Goal: Task Accomplishment & Management: Manage account settings

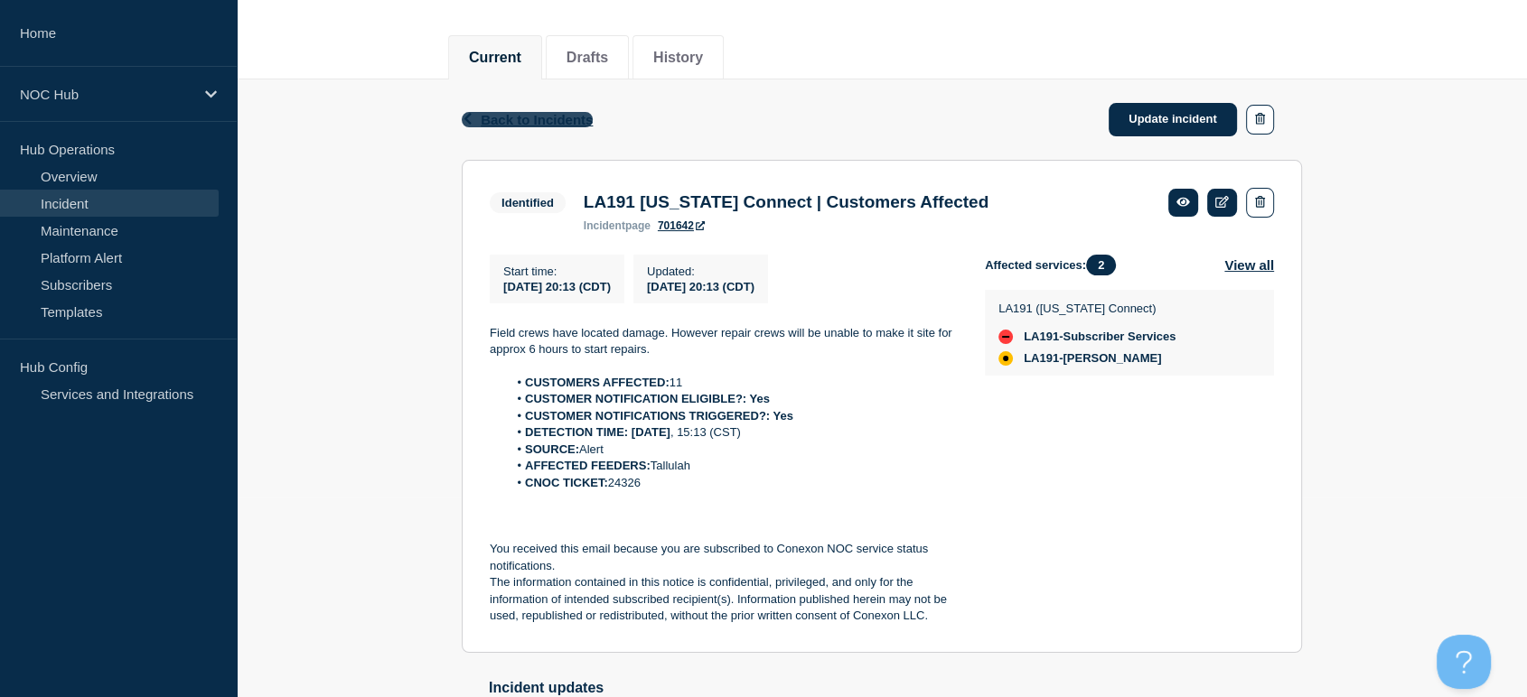
click at [526, 117] on span "Back to Incidents" at bounding box center [537, 119] width 112 height 15
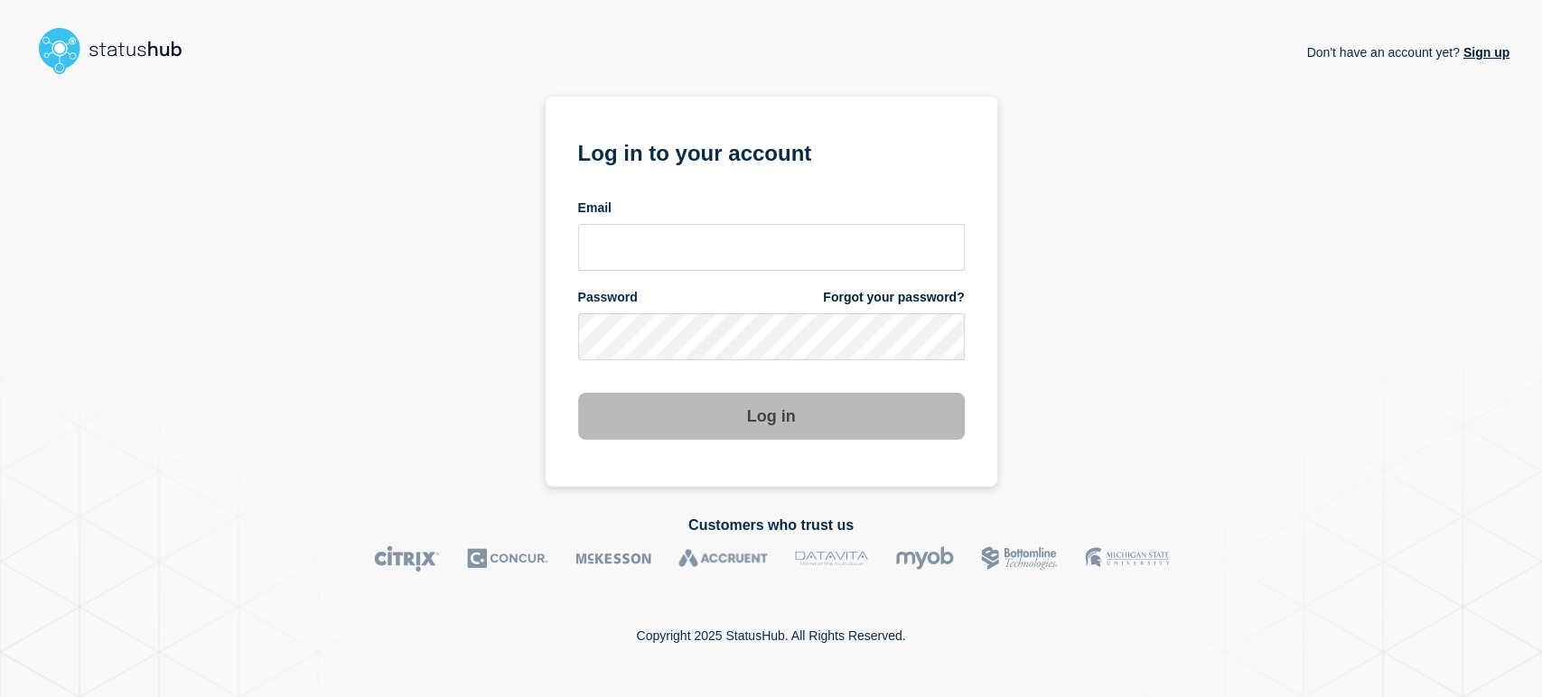
click at [658, 218] on div "Email" at bounding box center [771, 235] width 387 height 71
click at [665, 233] on input "email input" at bounding box center [771, 247] width 387 height 47
type input "sean.webb@conexon.us"
click at [578, 393] on button "Log in" at bounding box center [771, 416] width 387 height 47
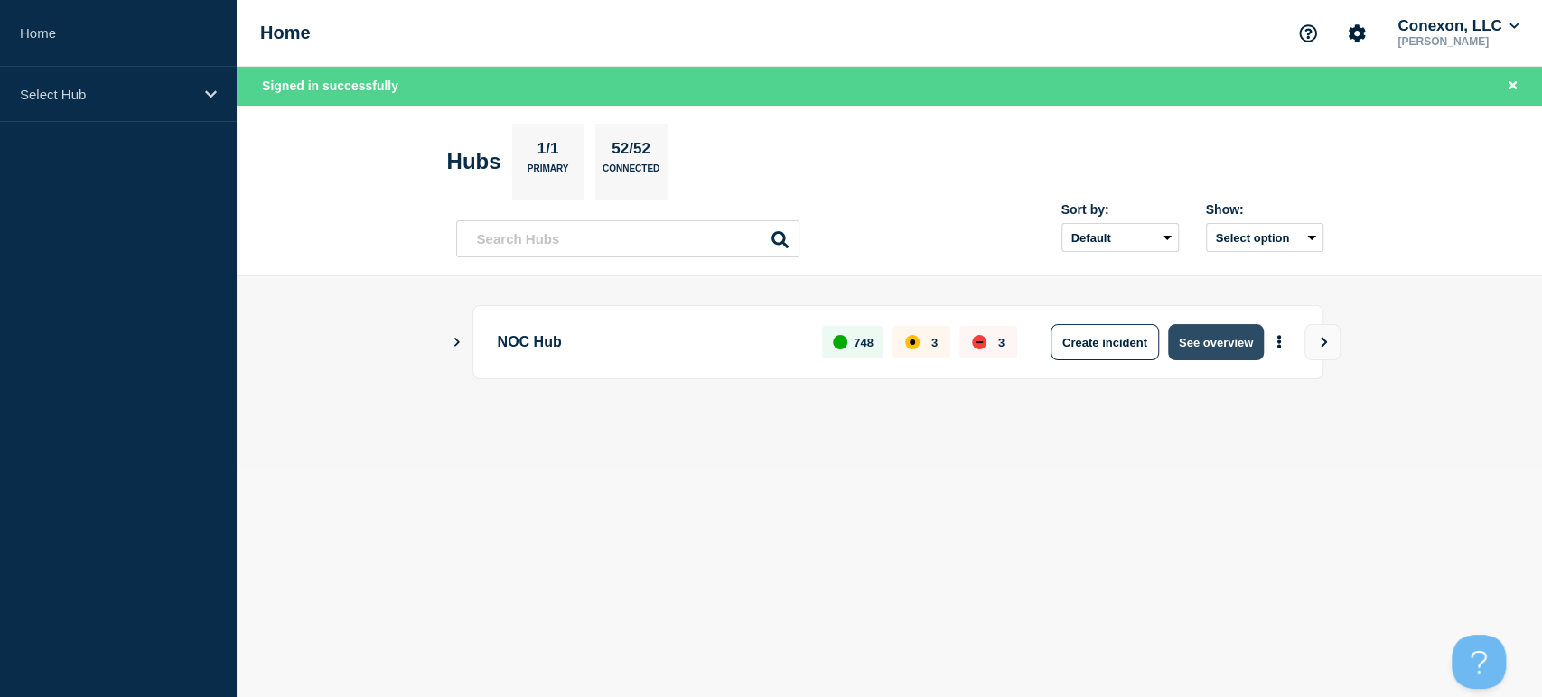
click at [1235, 359] on button "See overview" at bounding box center [1216, 342] width 96 height 36
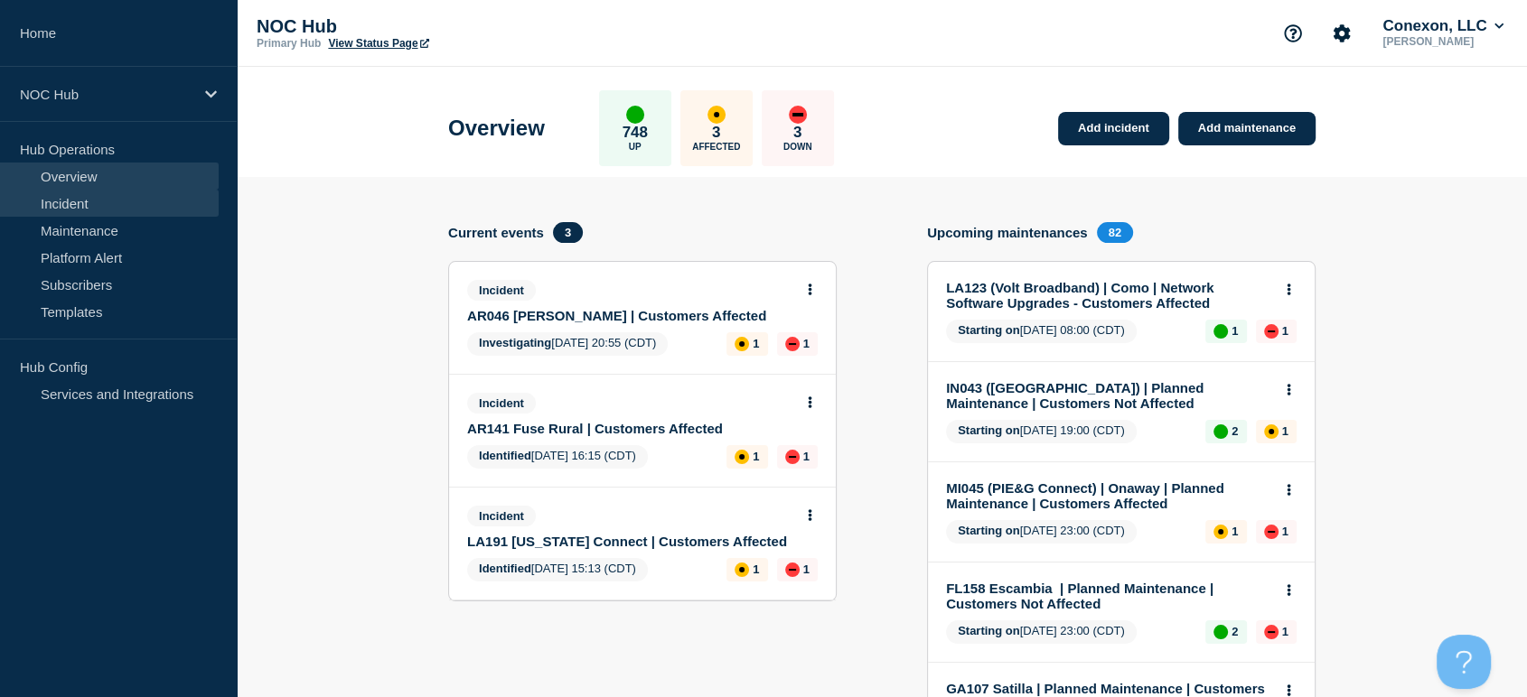
click at [108, 201] on link "Incident" at bounding box center [109, 203] width 219 height 27
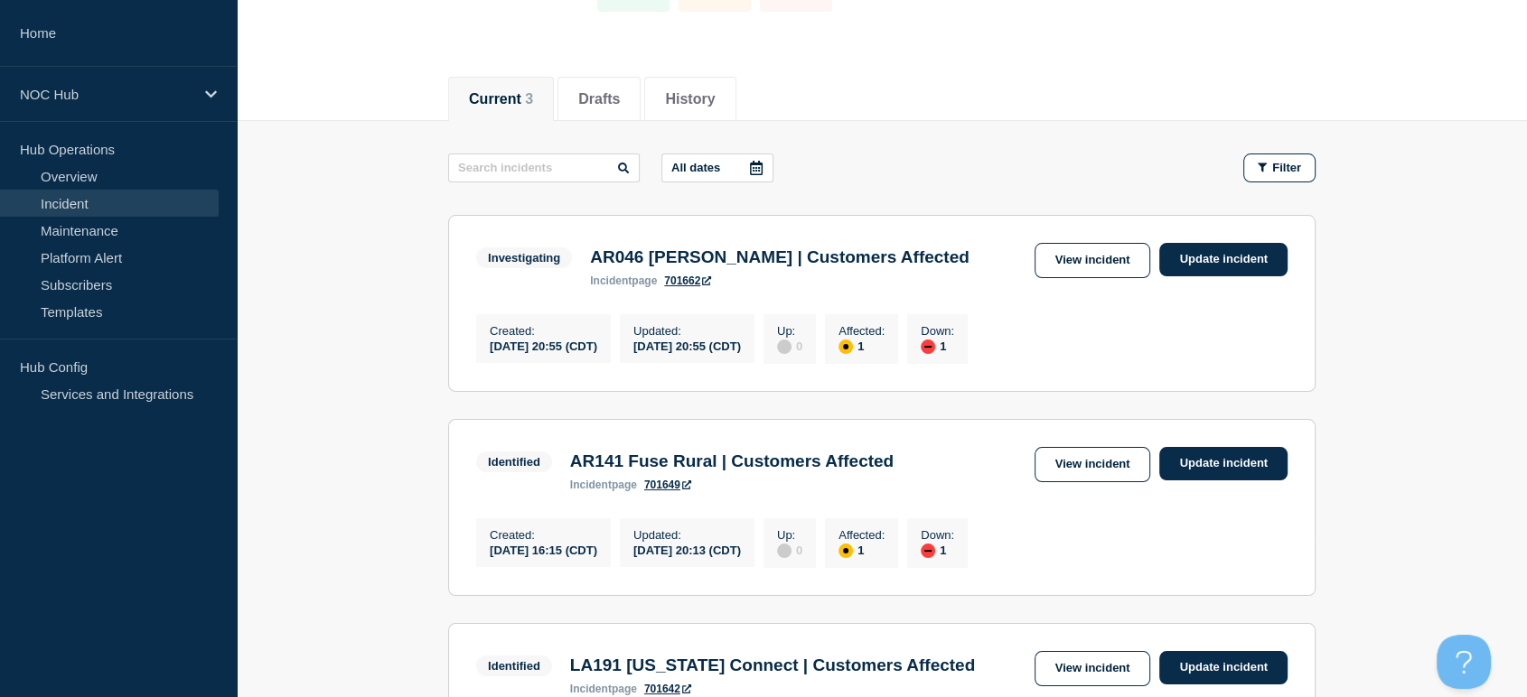
scroll to position [401, 0]
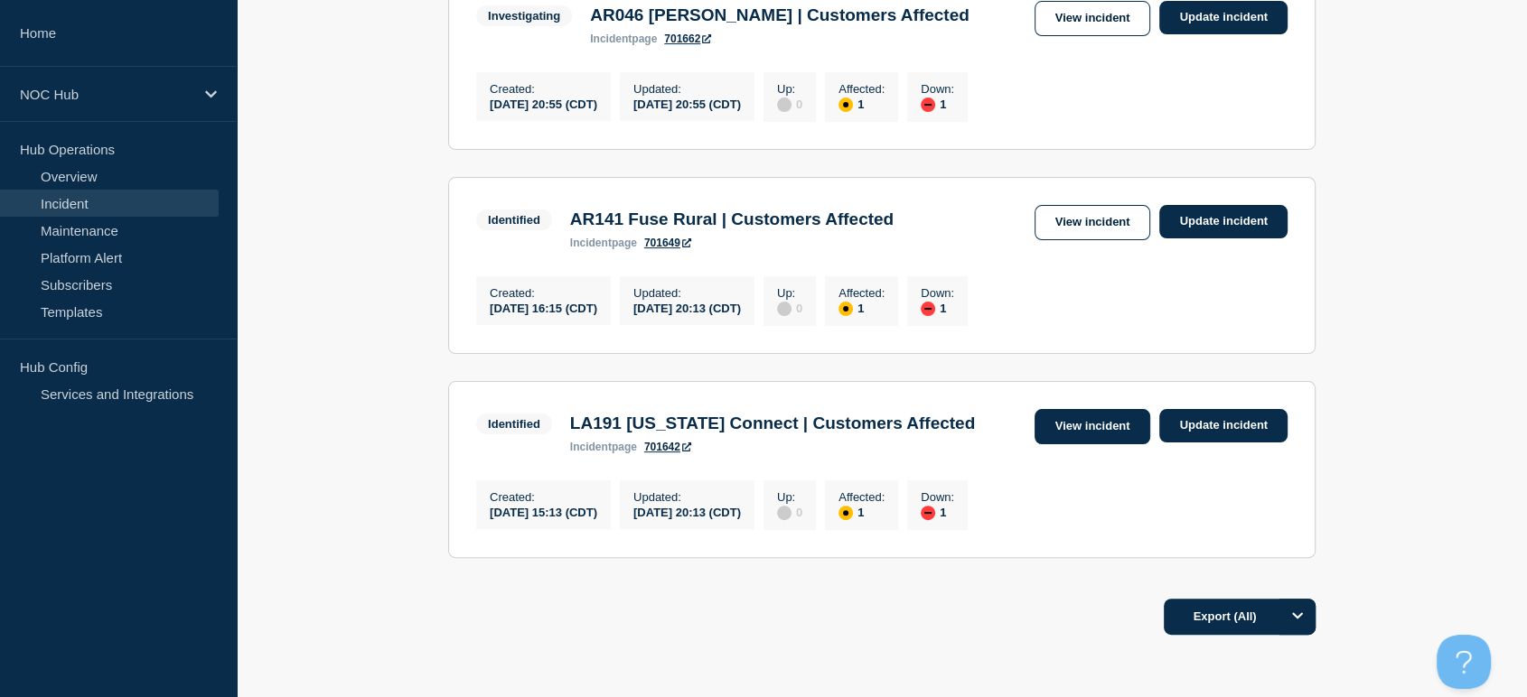
click at [1054, 441] on link "View incident" at bounding box center [1092, 426] width 117 height 35
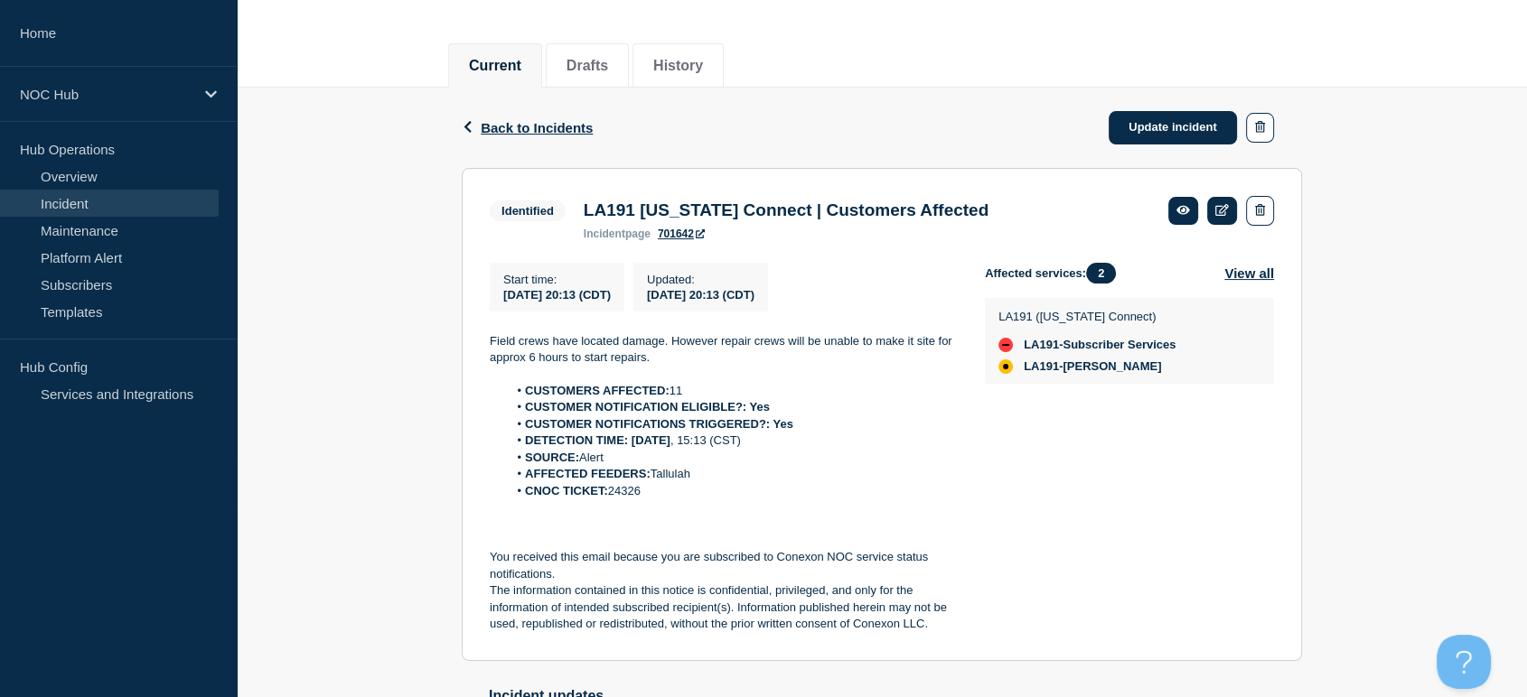
scroll to position [201, 0]
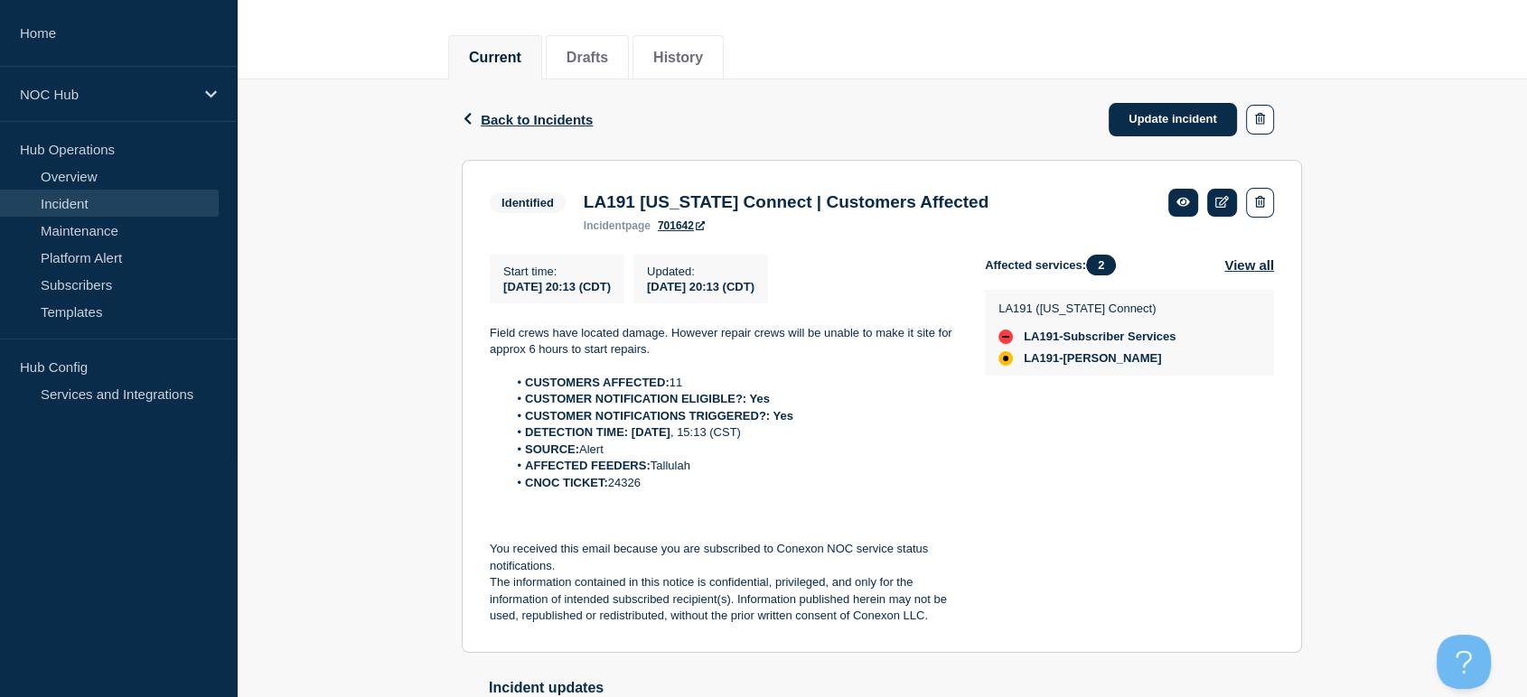
drag, startPoint x: 645, startPoint y: 491, endPoint x: 612, endPoint y: 496, distance: 32.8
click at [612, 491] on li "CNOC TICKET: 24326" at bounding box center [732, 483] width 449 height 16
copy li "24326"
click at [870, 92] on div "Back Back to Incidents Update incident" at bounding box center [882, 119] width 840 height 80
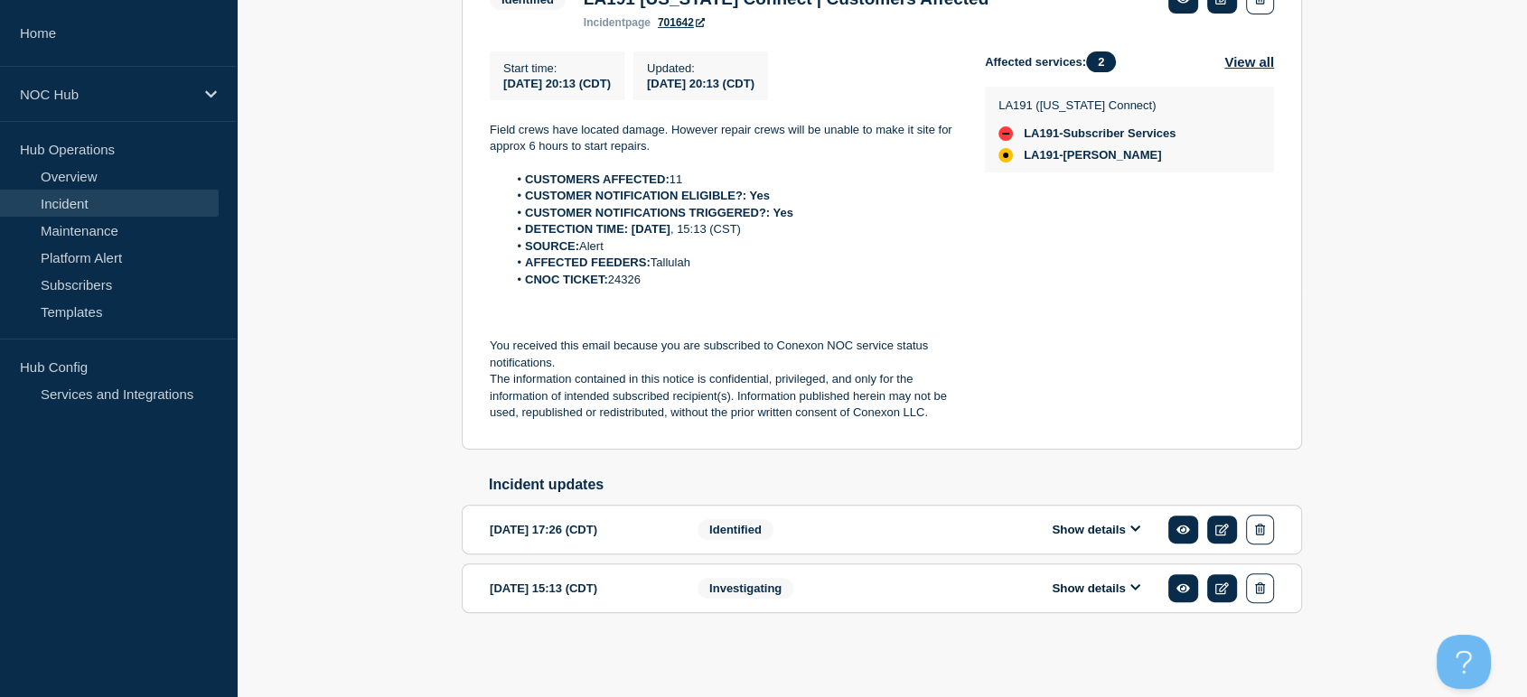
scroll to position [413, 0]
click at [1127, 586] on button "Show details" at bounding box center [1095, 588] width 99 height 15
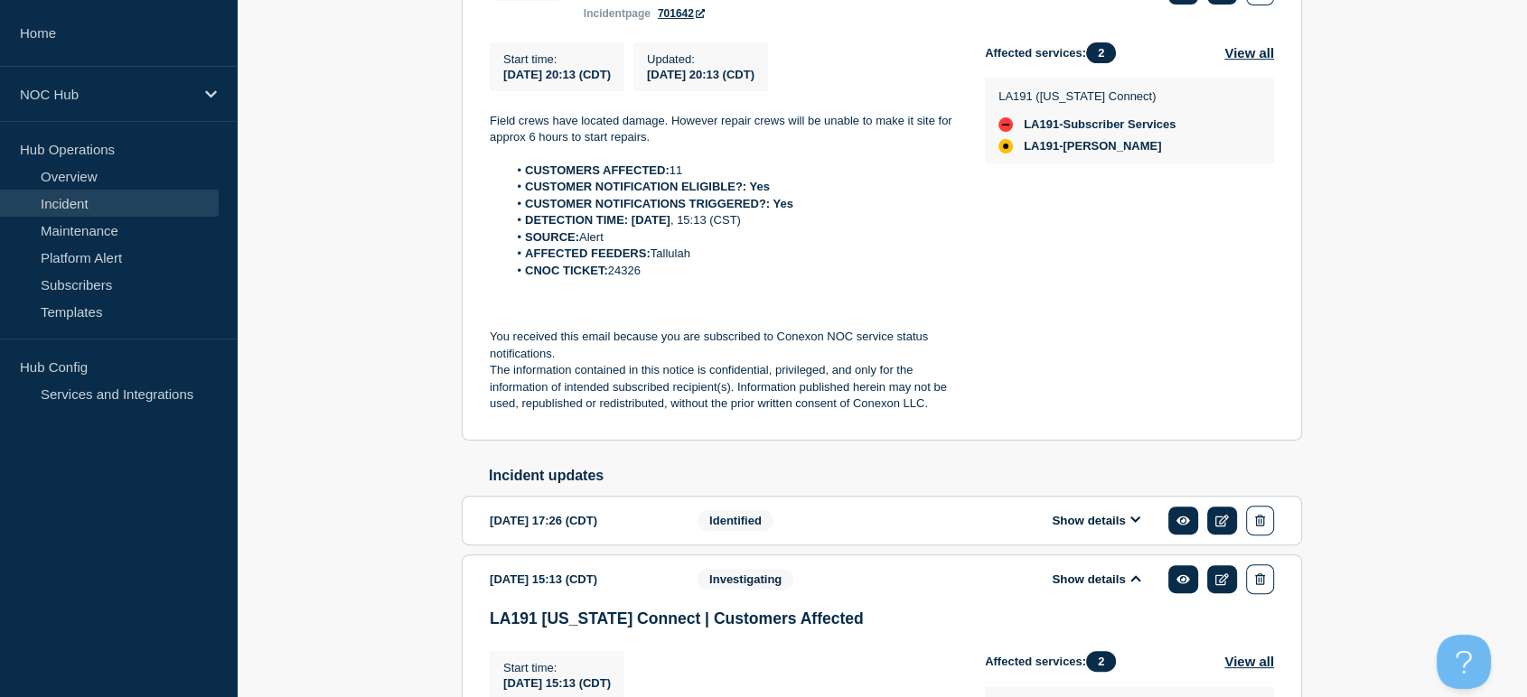
click at [1099, 528] on button "Show details" at bounding box center [1095, 520] width 99 height 15
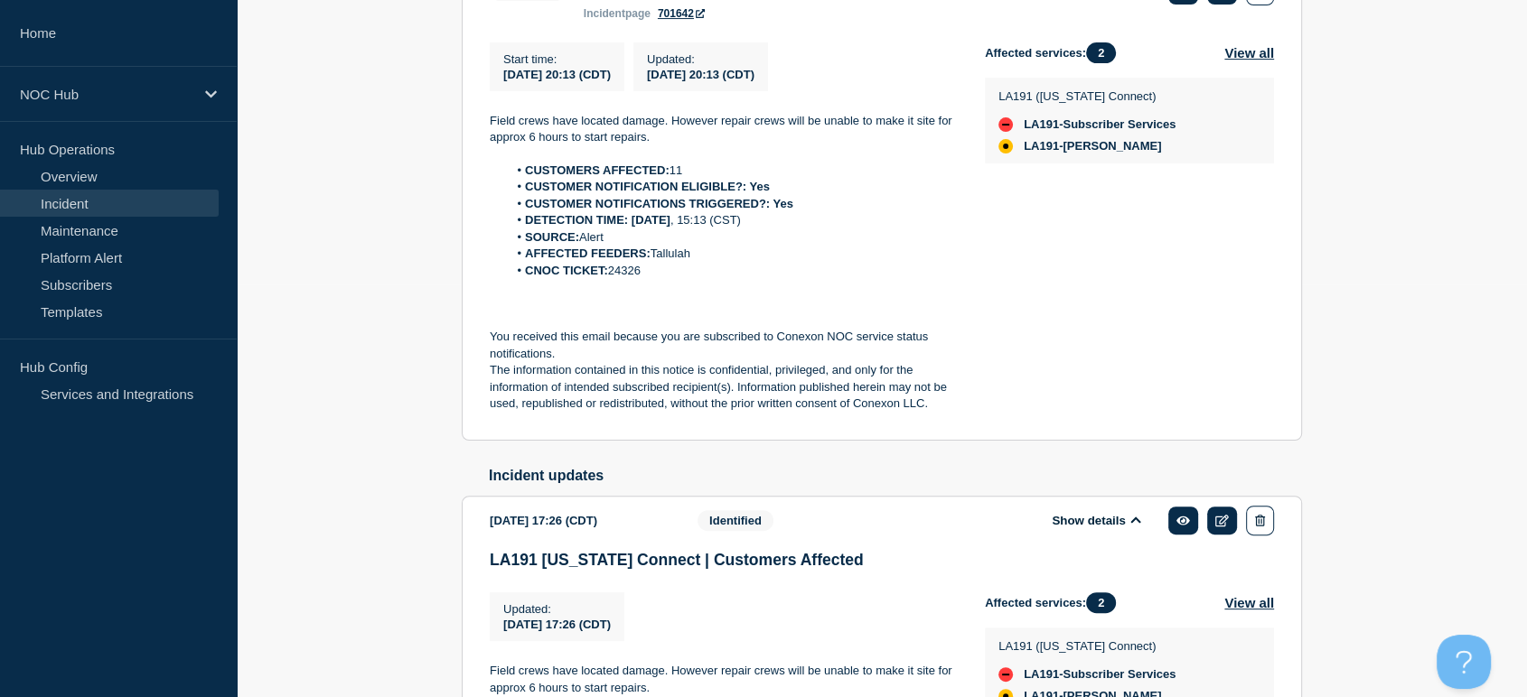
scroll to position [112, 0]
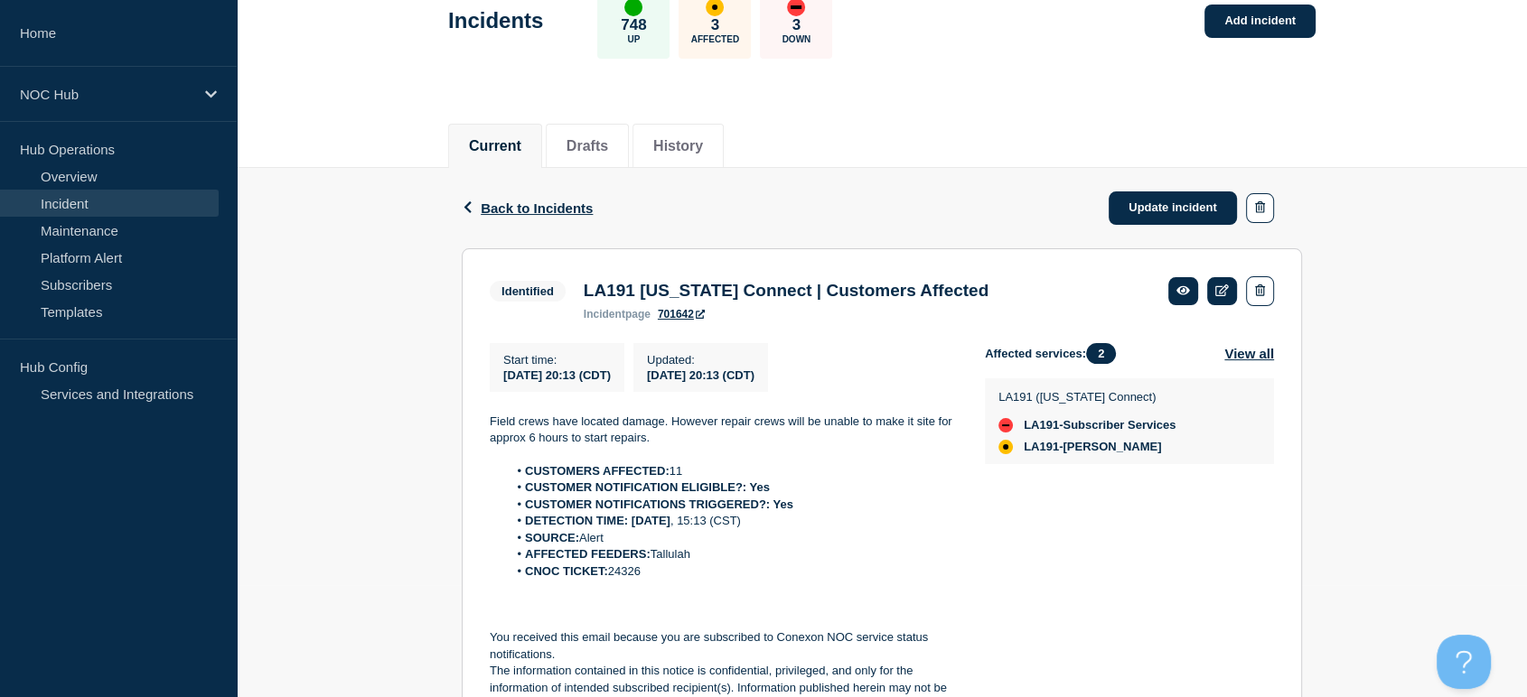
drag, startPoint x: 488, startPoint y: 411, endPoint x: 740, endPoint y: 581, distance: 303.9
click at [740, 581] on section "Identified LA191 Louisiana Connect | Customers Affected incident page 701642 St…" at bounding box center [882, 494] width 840 height 493
copy div "Field crews have located damage. However repair crews will be unable to make it…"
click at [1127, 209] on link "Update incident" at bounding box center [1172, 208] width 128 height 33
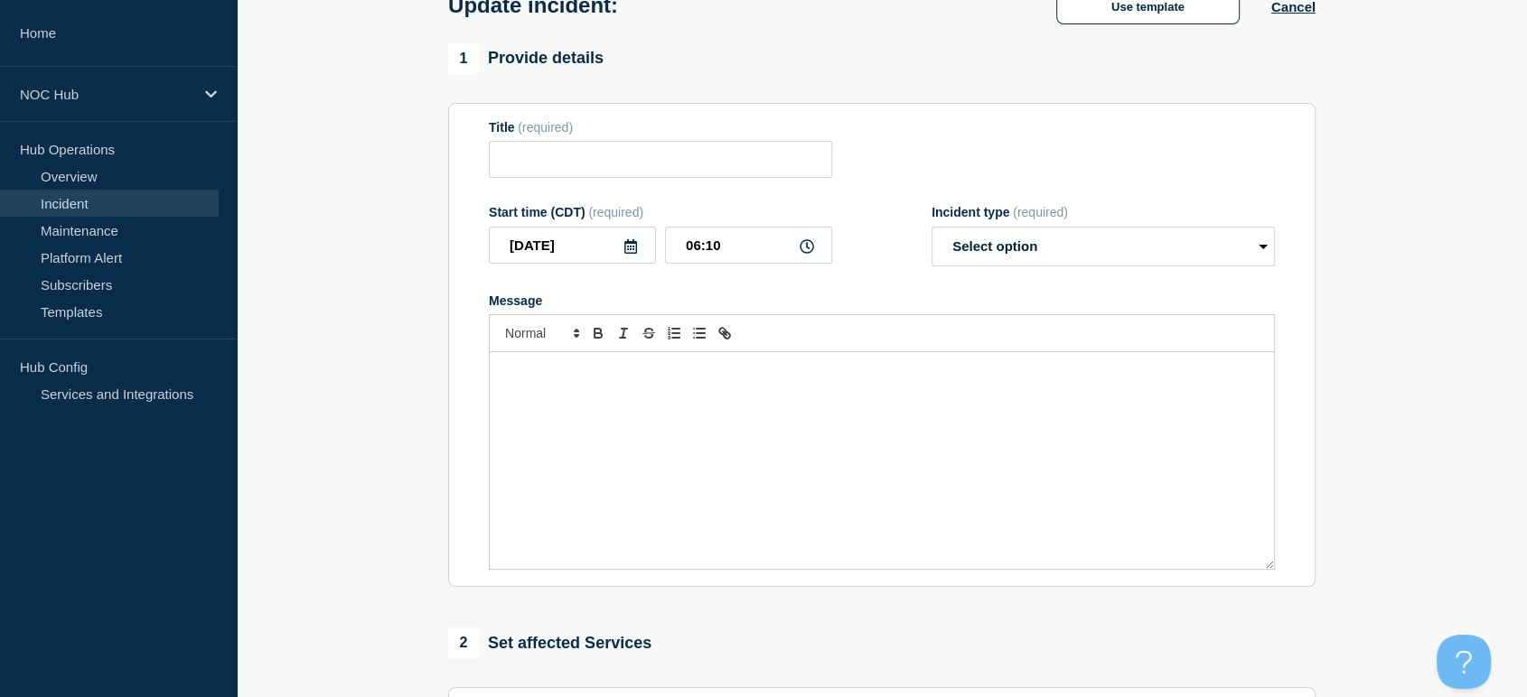
type input "LA191 [US_STATE] Connect | Customers Affected"
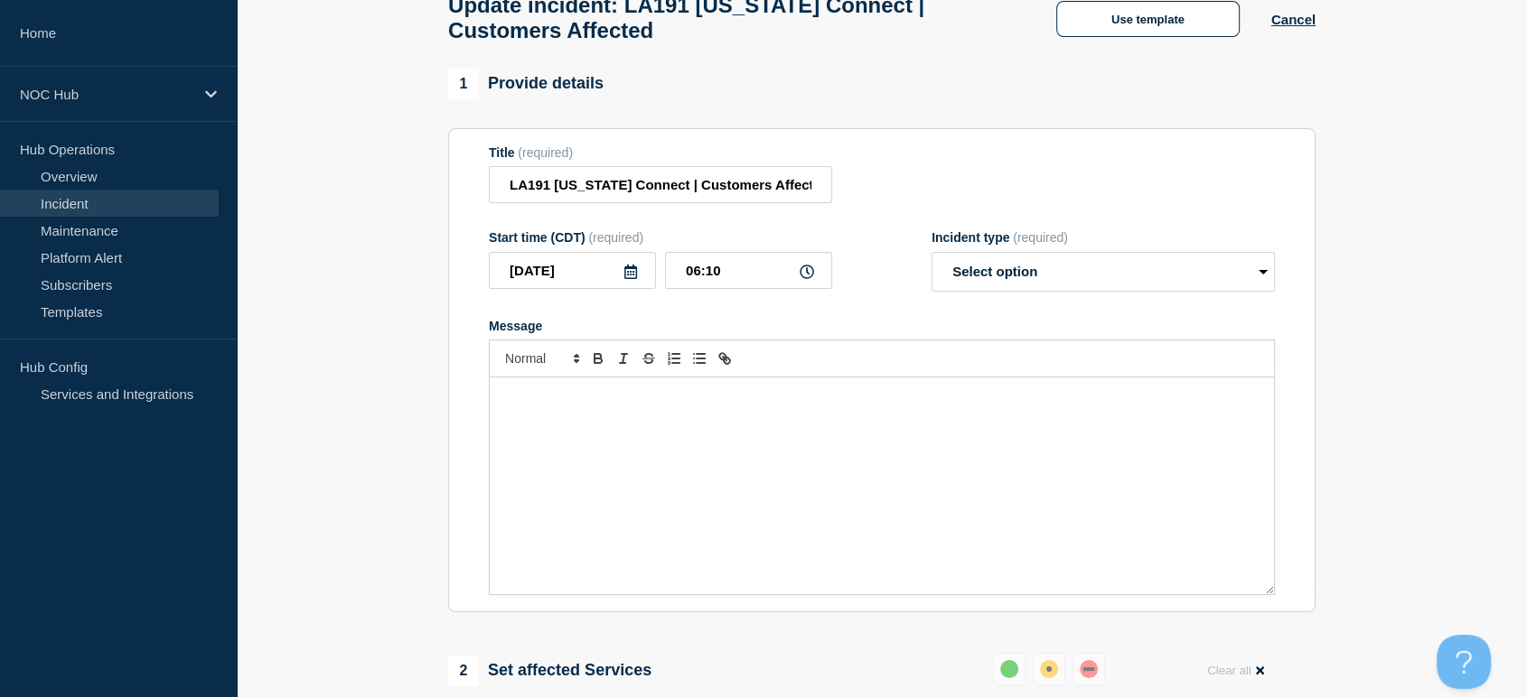
click at [797, 446] on div "Message" at bounding box center [882, 486] width 784 height 217
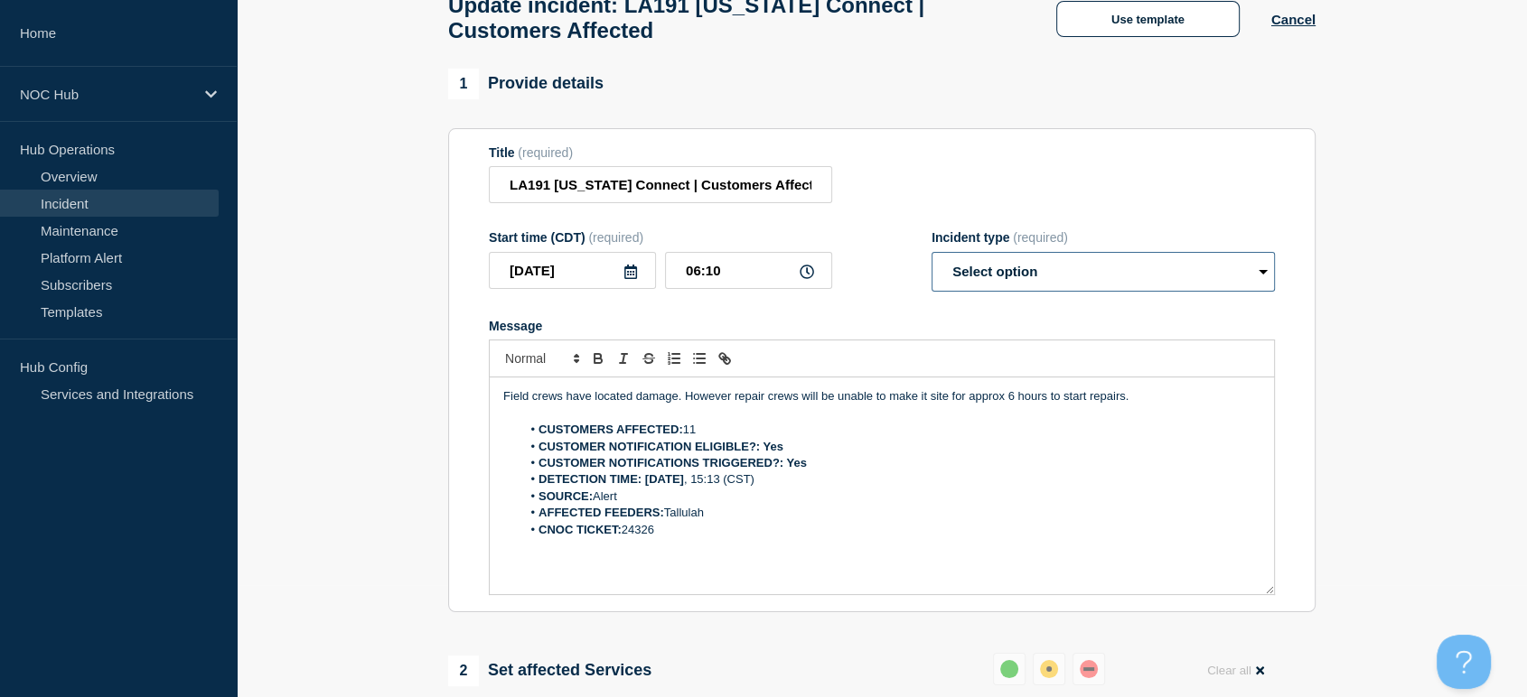
click at [1022, 275] on select "Select option Investigating Identified Monitoring Resolved" at bounding box center [1102, 272] width 343 height 40
select select "identified"
click at [931, 262] on select "Select option Investigating Identified Monitoring Resolved" at bounding box center [1102, 272] width 343 height 40
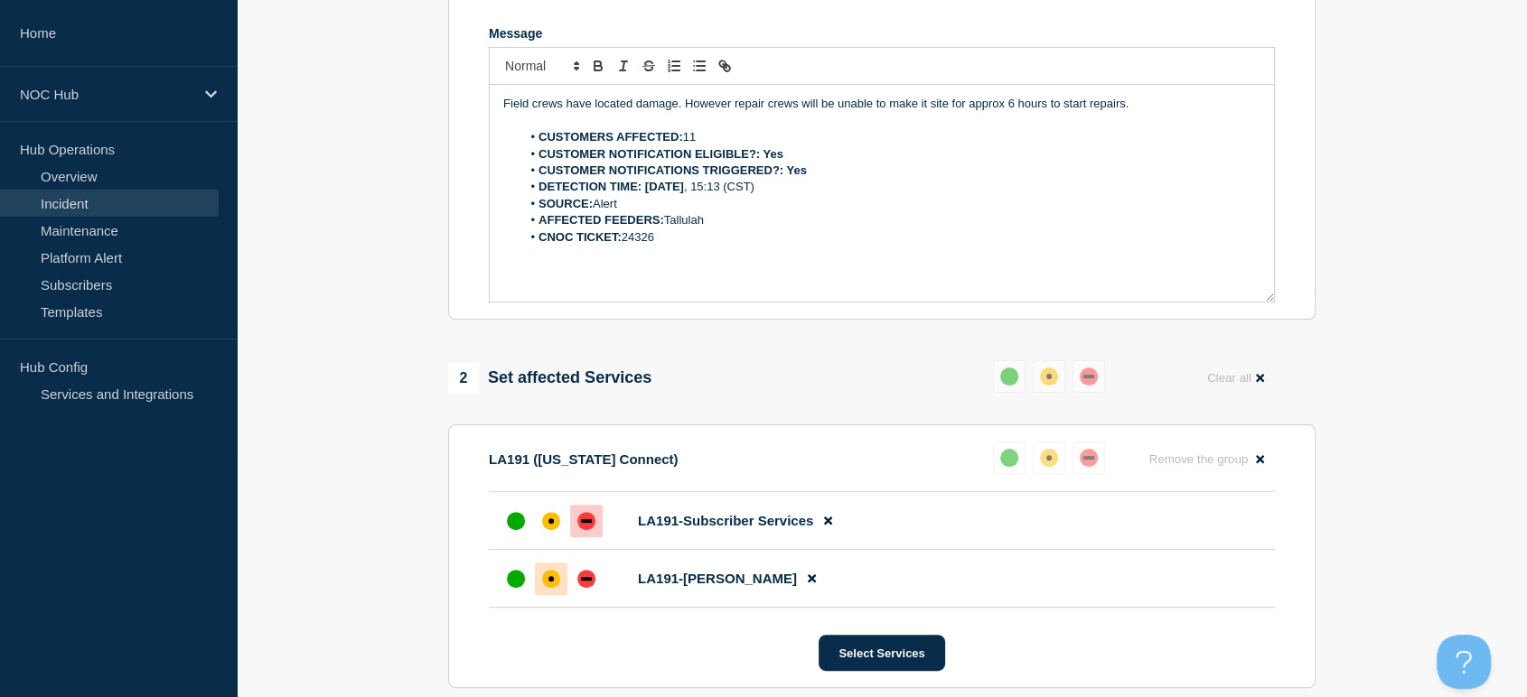
scroll to position [413, 0]
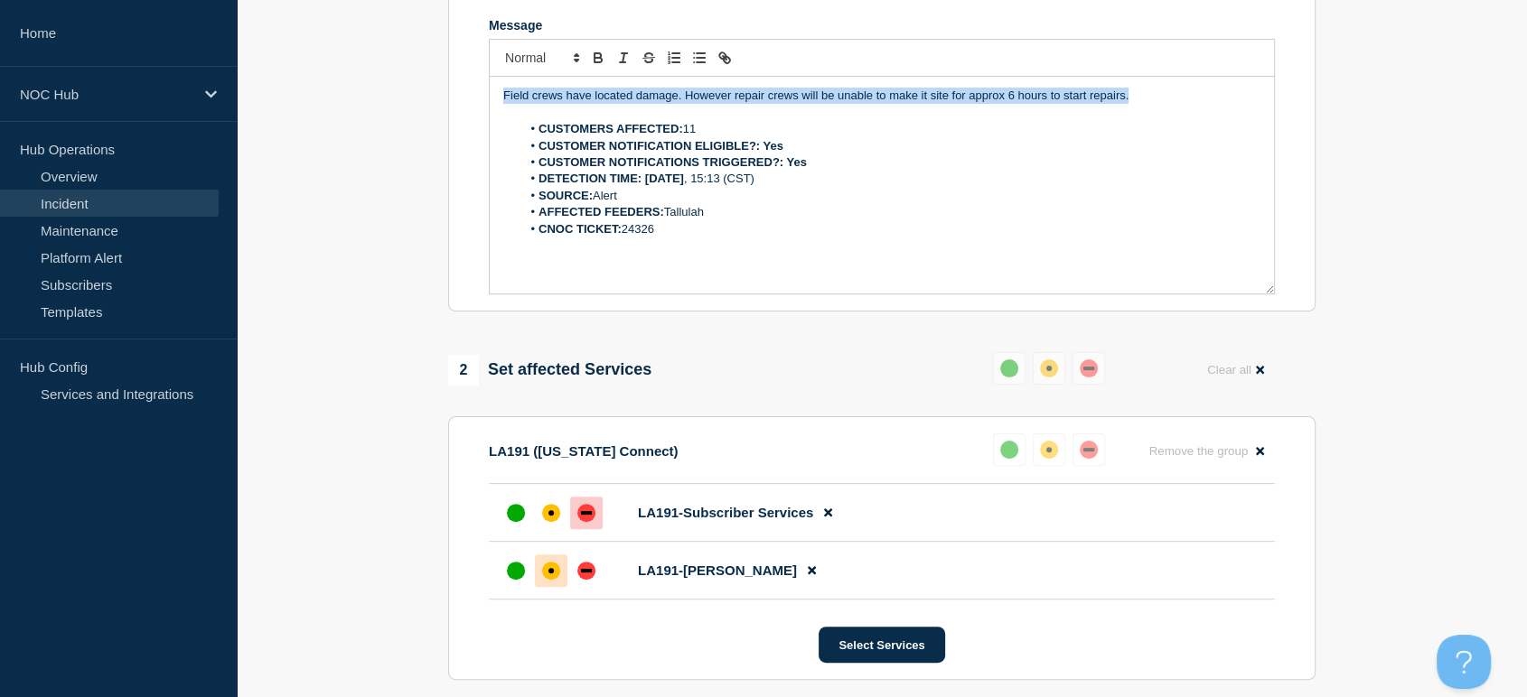
drag, startPoint x: 1136, startPoint y: 107, endPoint x: 500, endPoint y: 110, distance: 636.9
click at [500, 110] on div "Field crews have located damage. However repair crews will be unable to make it…" at bounding box center [882, 185] width 784 height 217
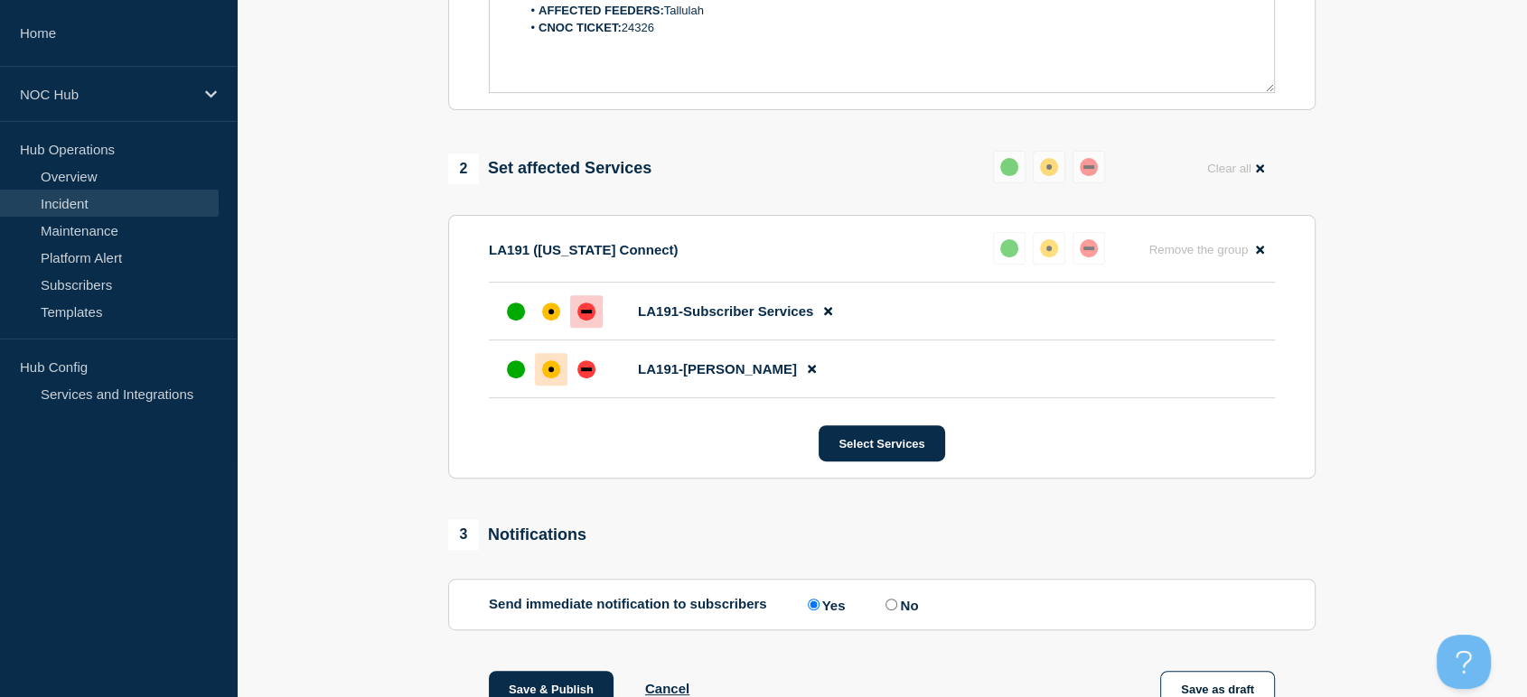
scroll to position [915, 0]
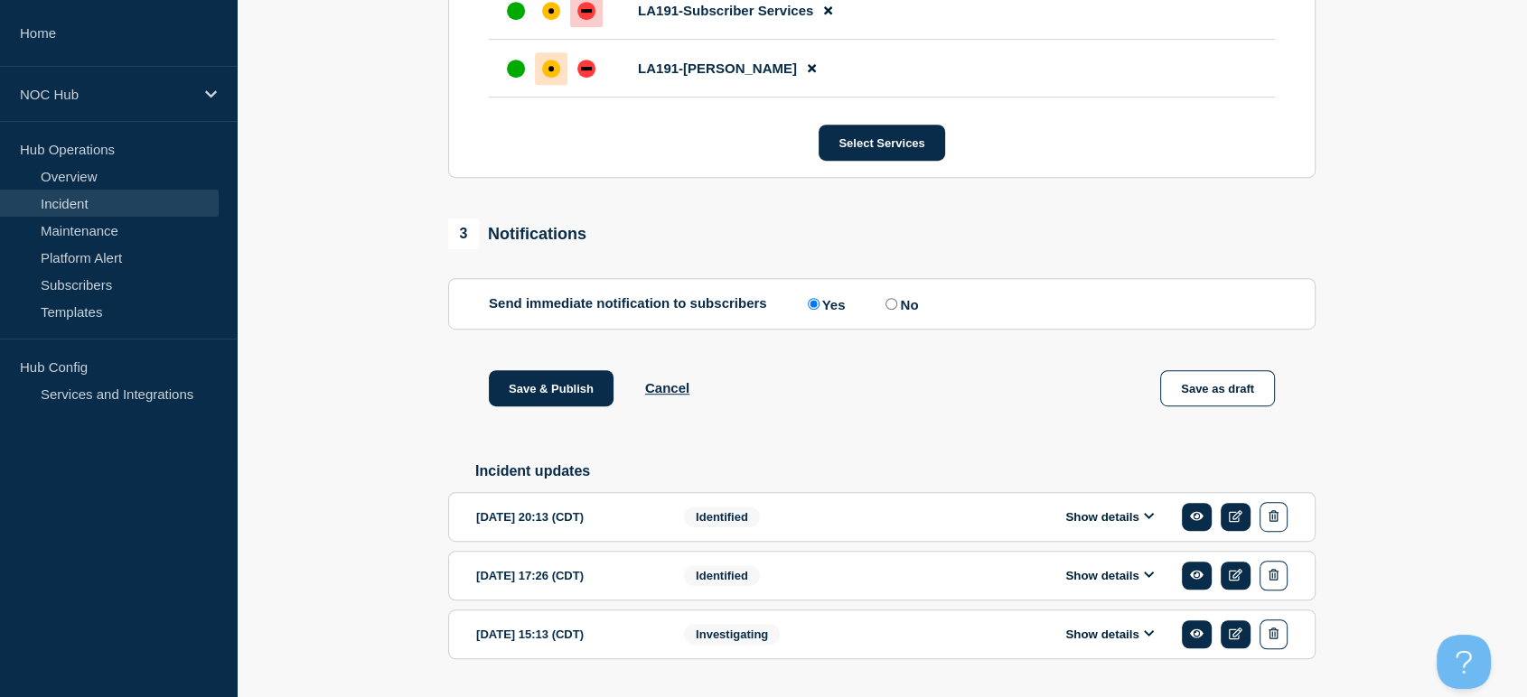
click at [902, 308] on label "No" at bounding box center [899, 303] width 37 height 17
click at [897, 308] on input "No" at bounding box center [891, 304] width 12 height 12
radio input "true"
radio input "false"
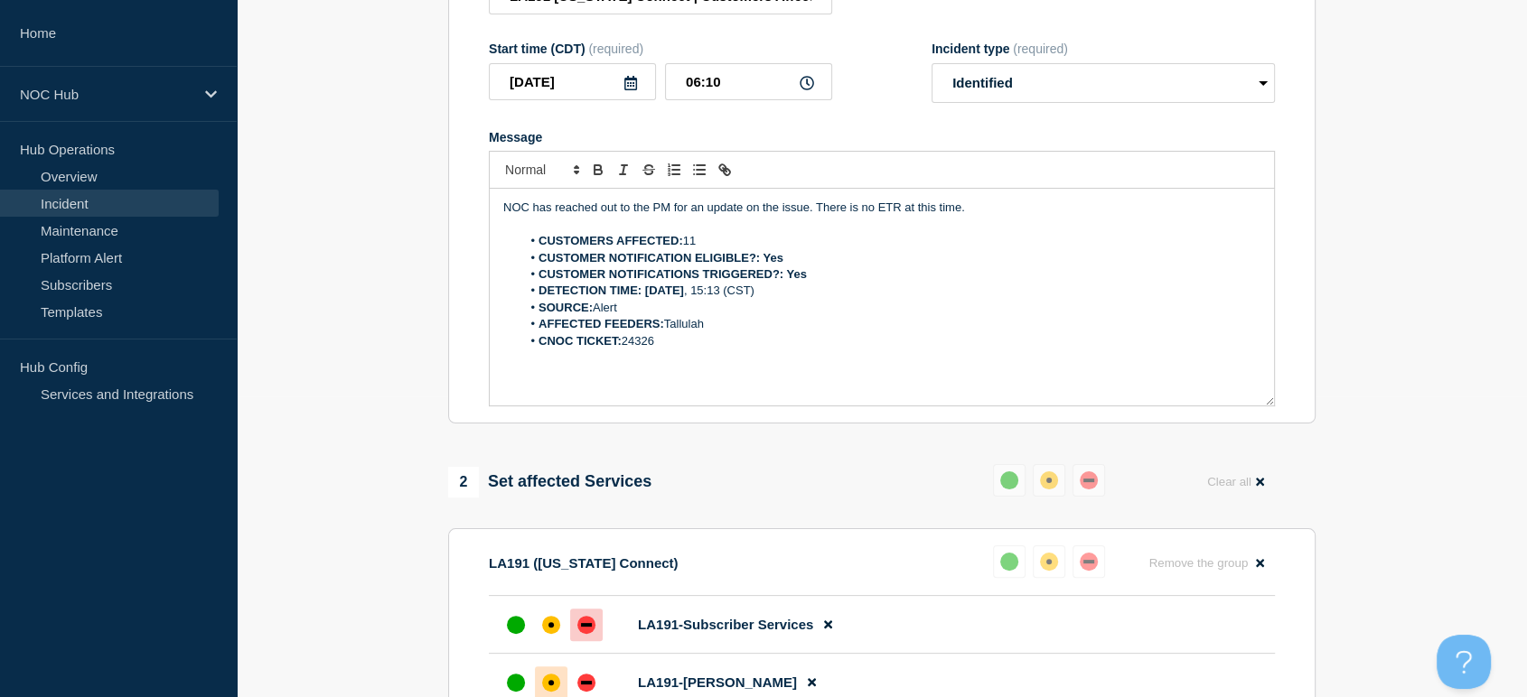
scroll to position [702, 0]
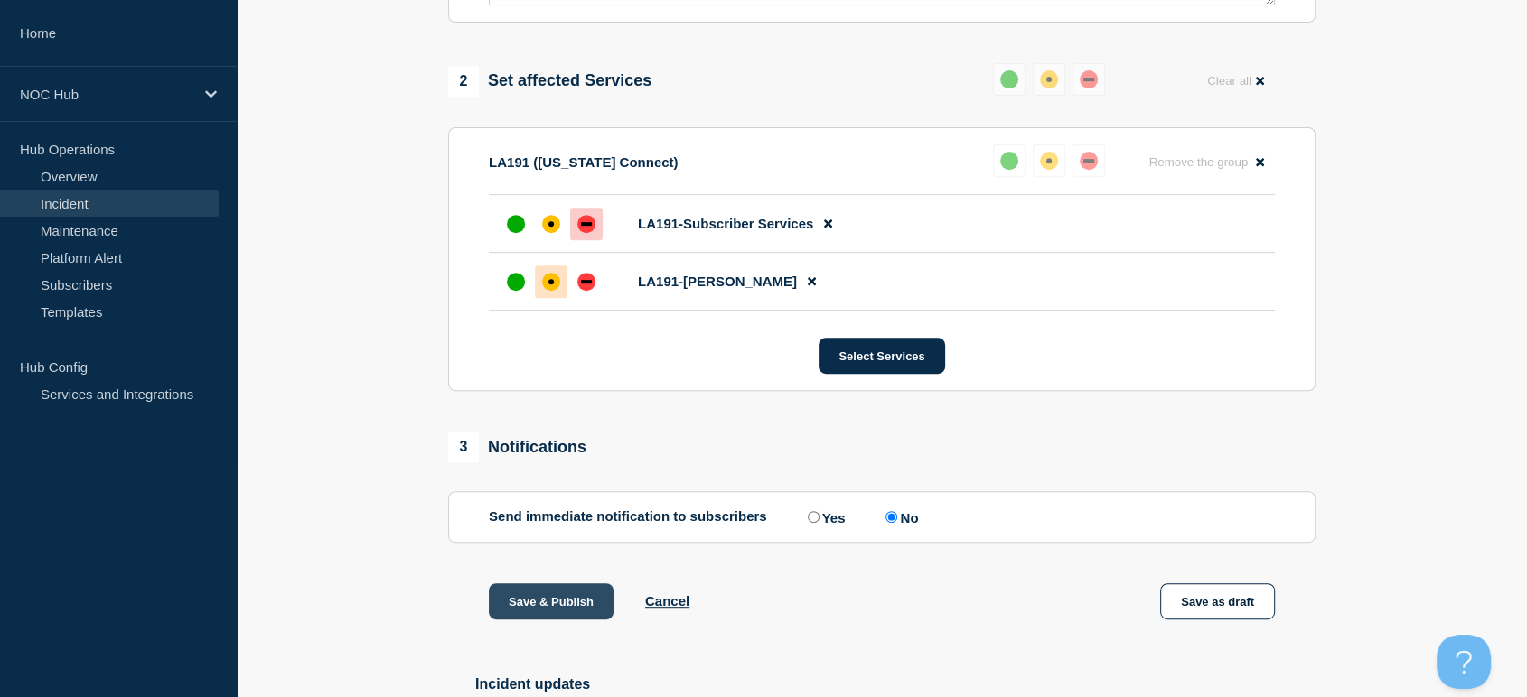
click at [542, 612] on button "Save & Publish" at bounding box center [551, 602] width 125 height 36
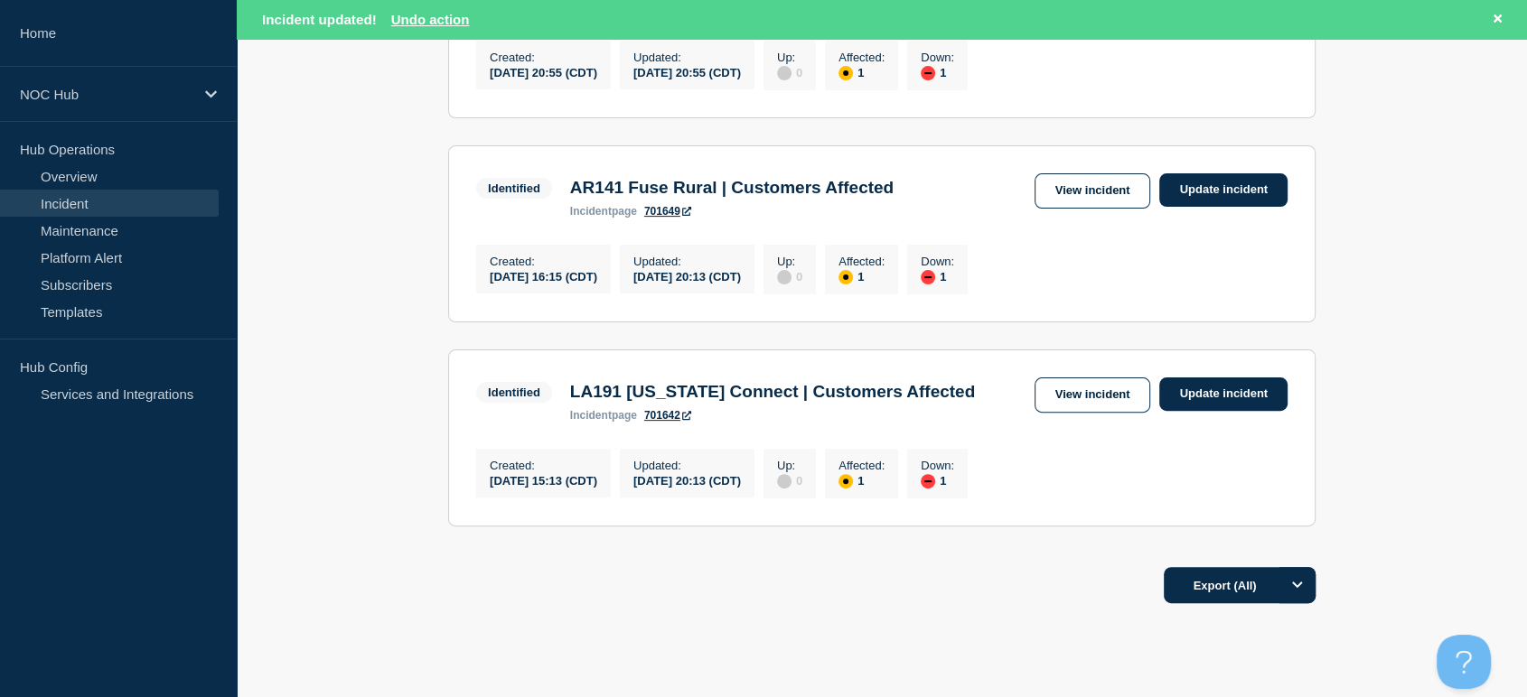
scroll to position [501, 0]
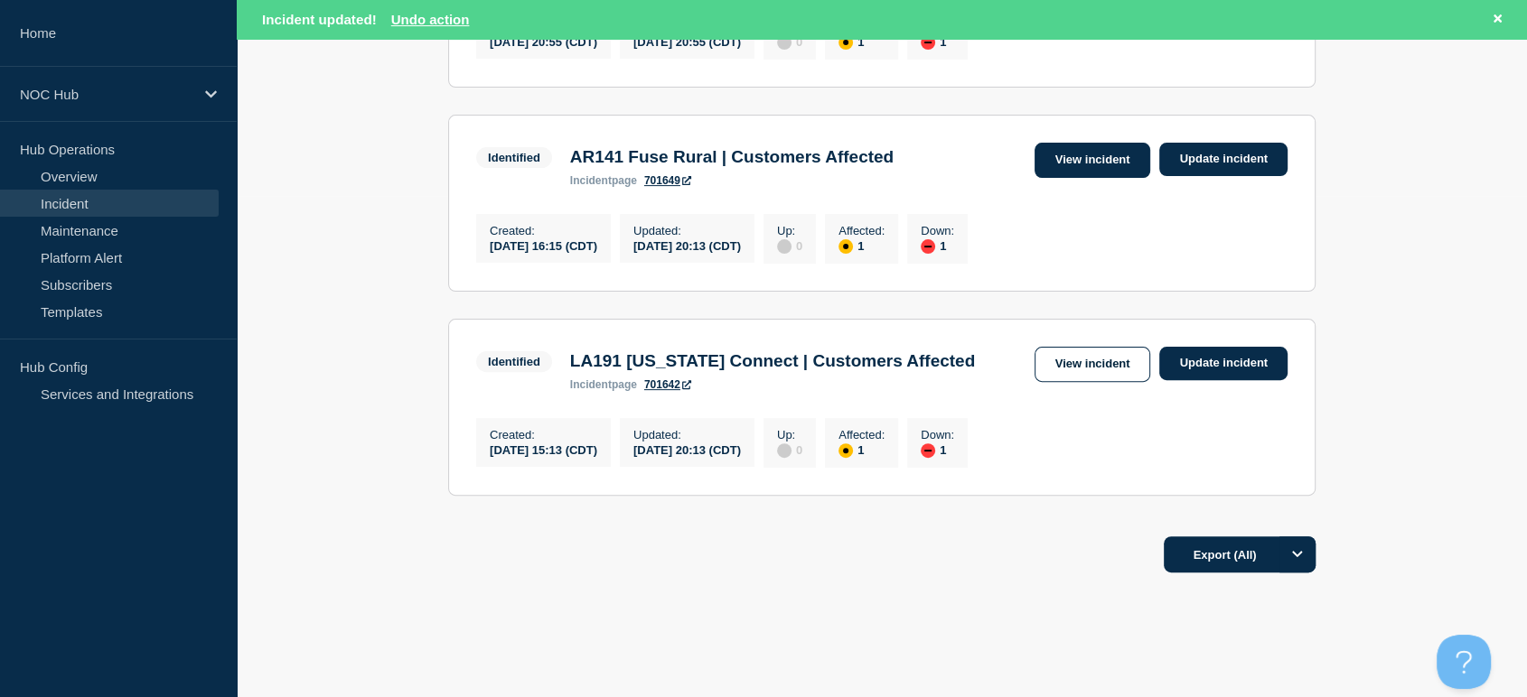
click at [1085, 164] on link "View incident" at bounding box center [1092, 160] width 117 height 35
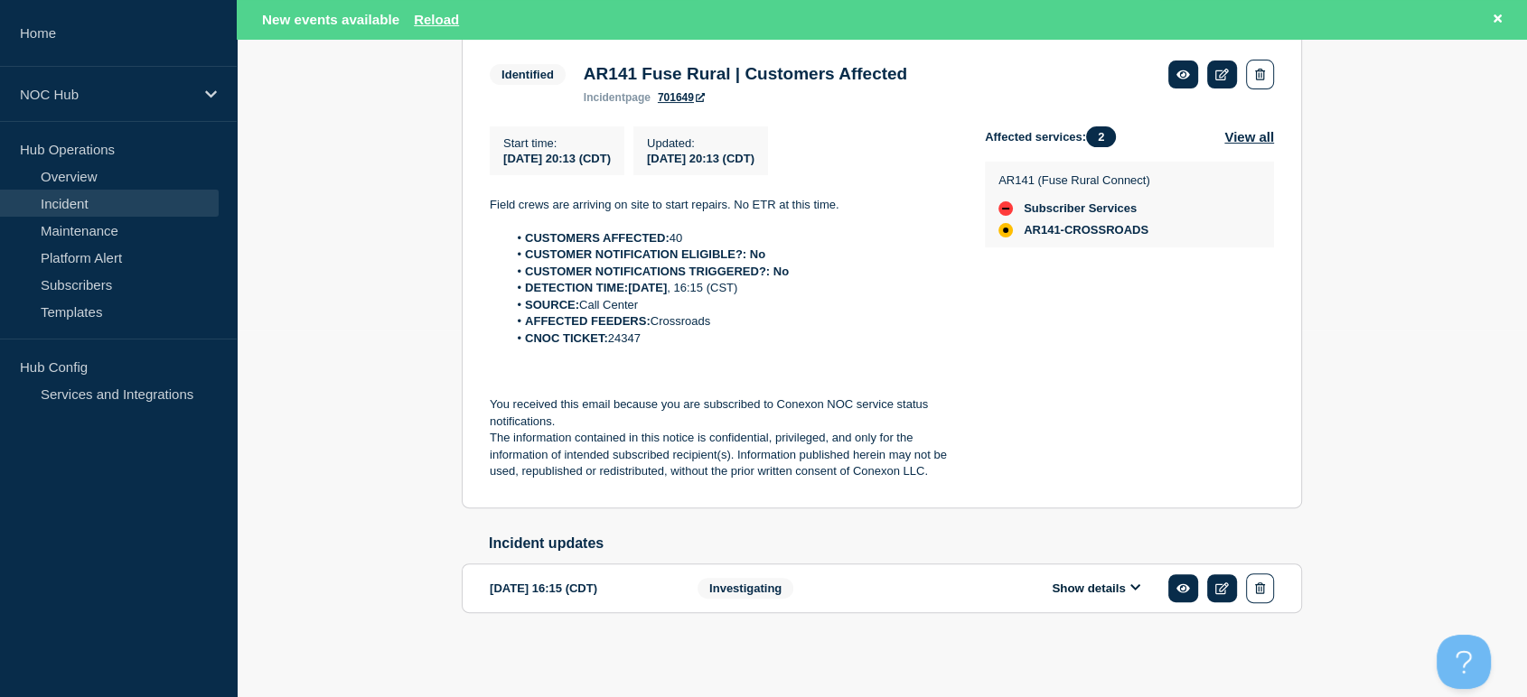
scroll to position [176, 0]
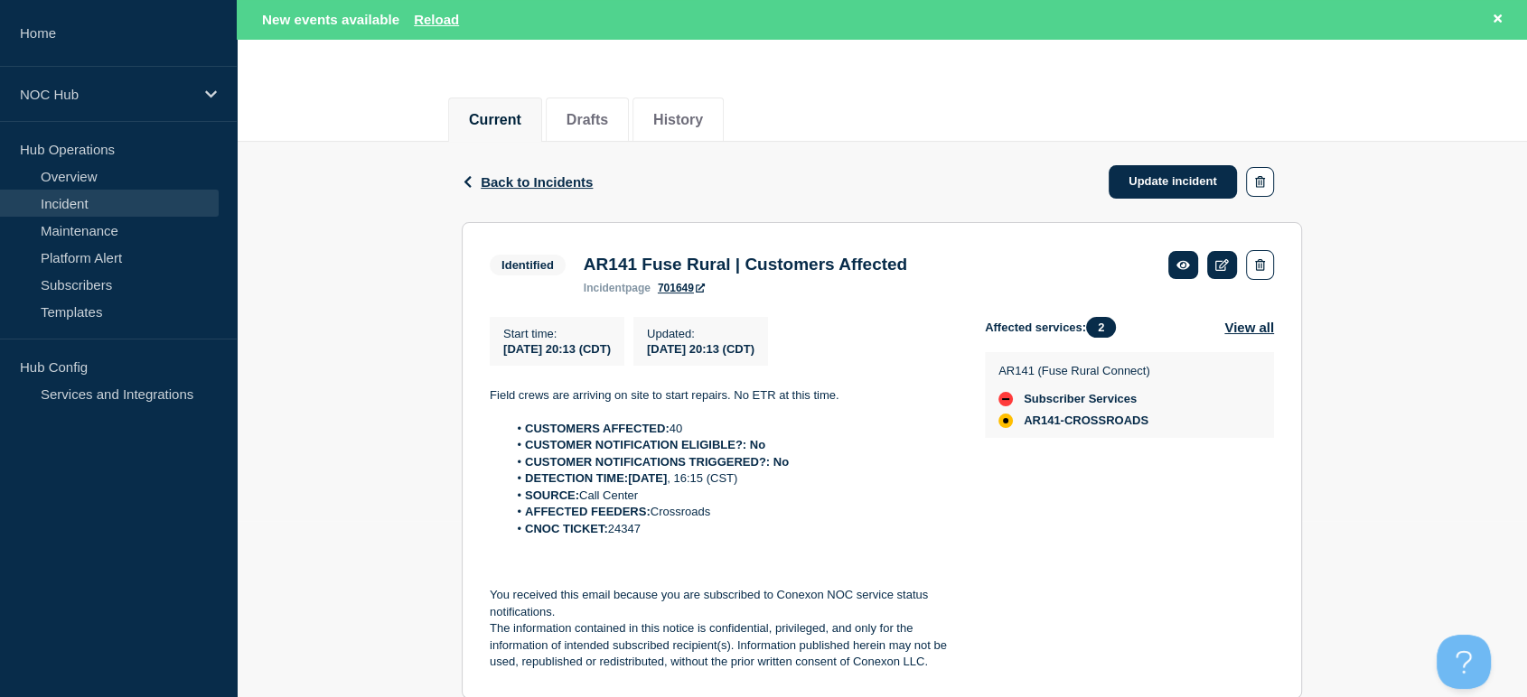
drag, startPoint x: 485, startPoint y: 397, endPoint x: 718, endPoint y: 538, distance: 272.8
click at [718, 538] on section "Identified AR141 Fuse Rural | Customers Affected incident page 701649 Start tim…" at bounding box center [882, 460] width 840 height 477
copy div "Field crews are arriving on site to start repairs. No ETR at this time. CUSTOME…"
click at [1141, 182] on link "Update incident" at bounding box center [1172, 181] width 128 height 33
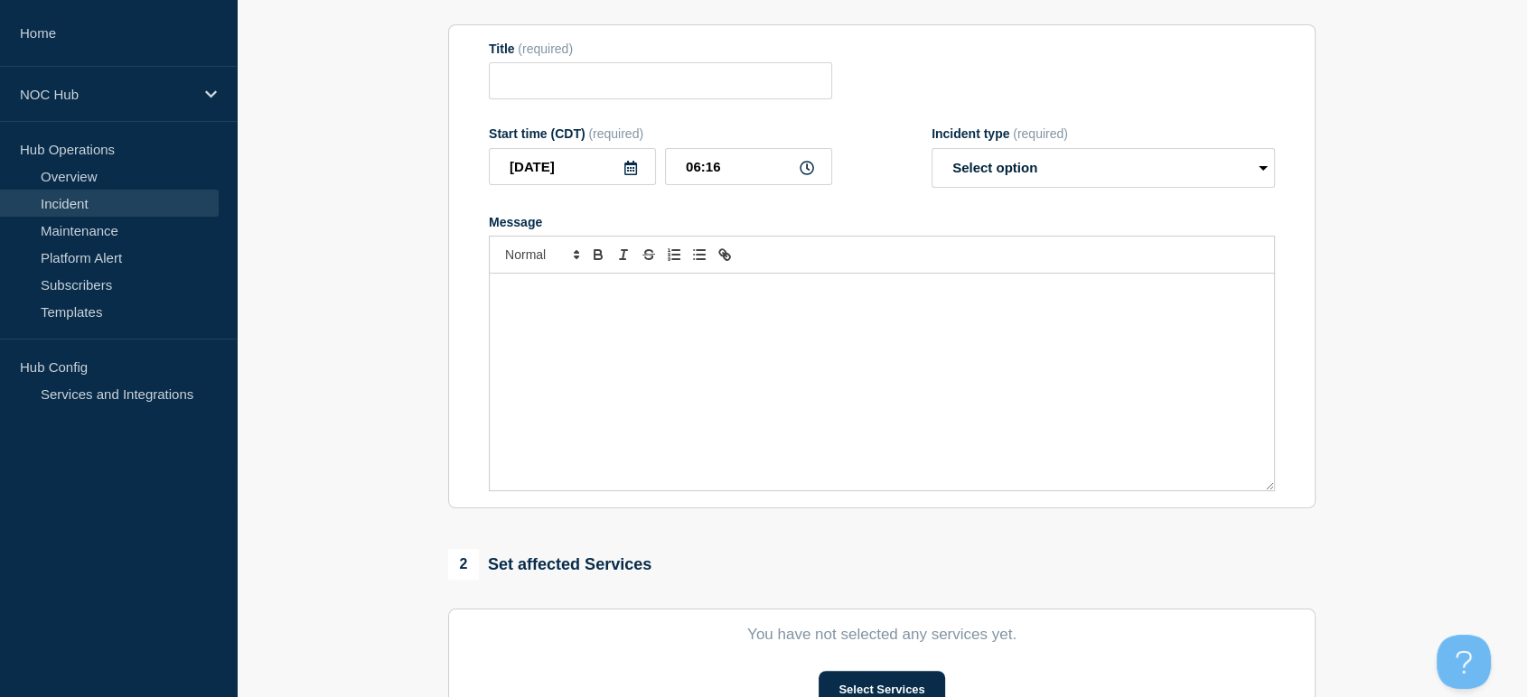
type input "AR141 Fuse Rural | Customers Affected"
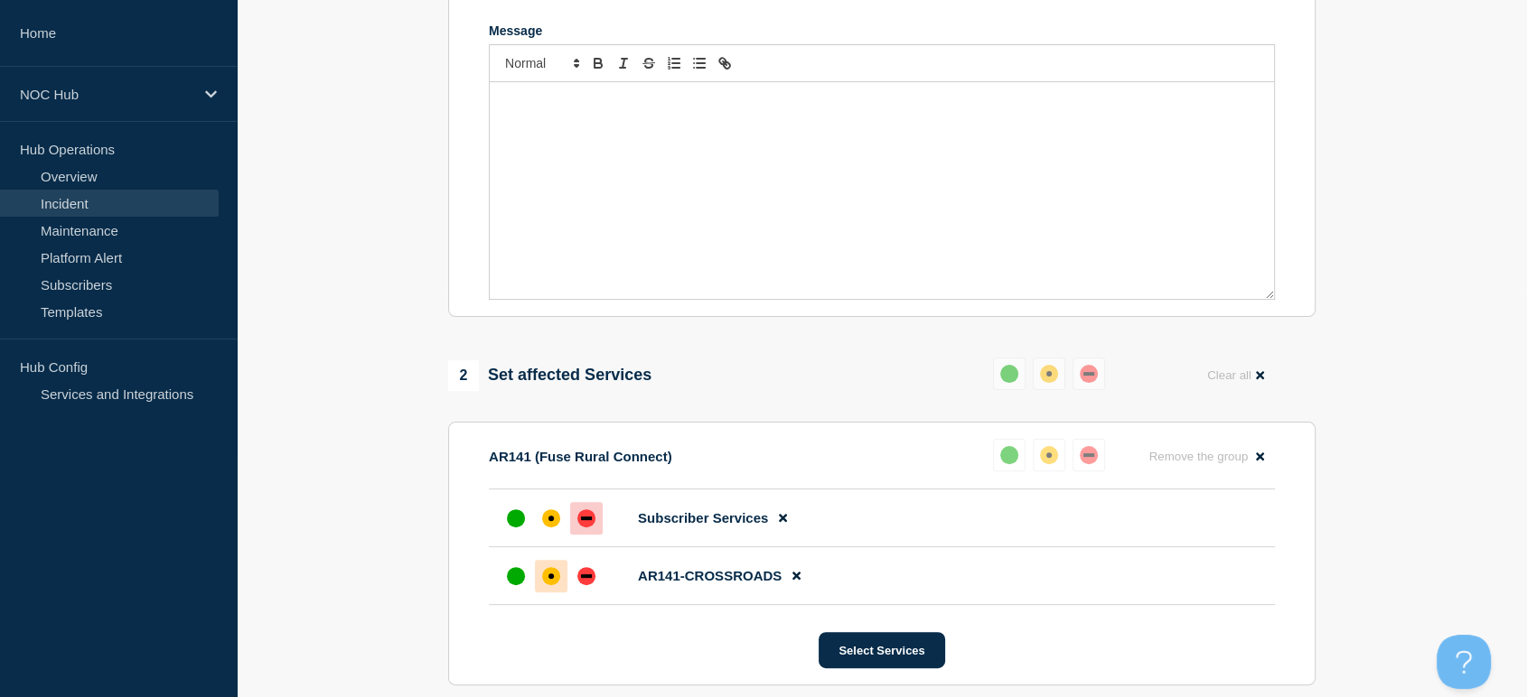
click at [704, 195] on div "Message" at bounding box center [882, 190] width 784 height 217
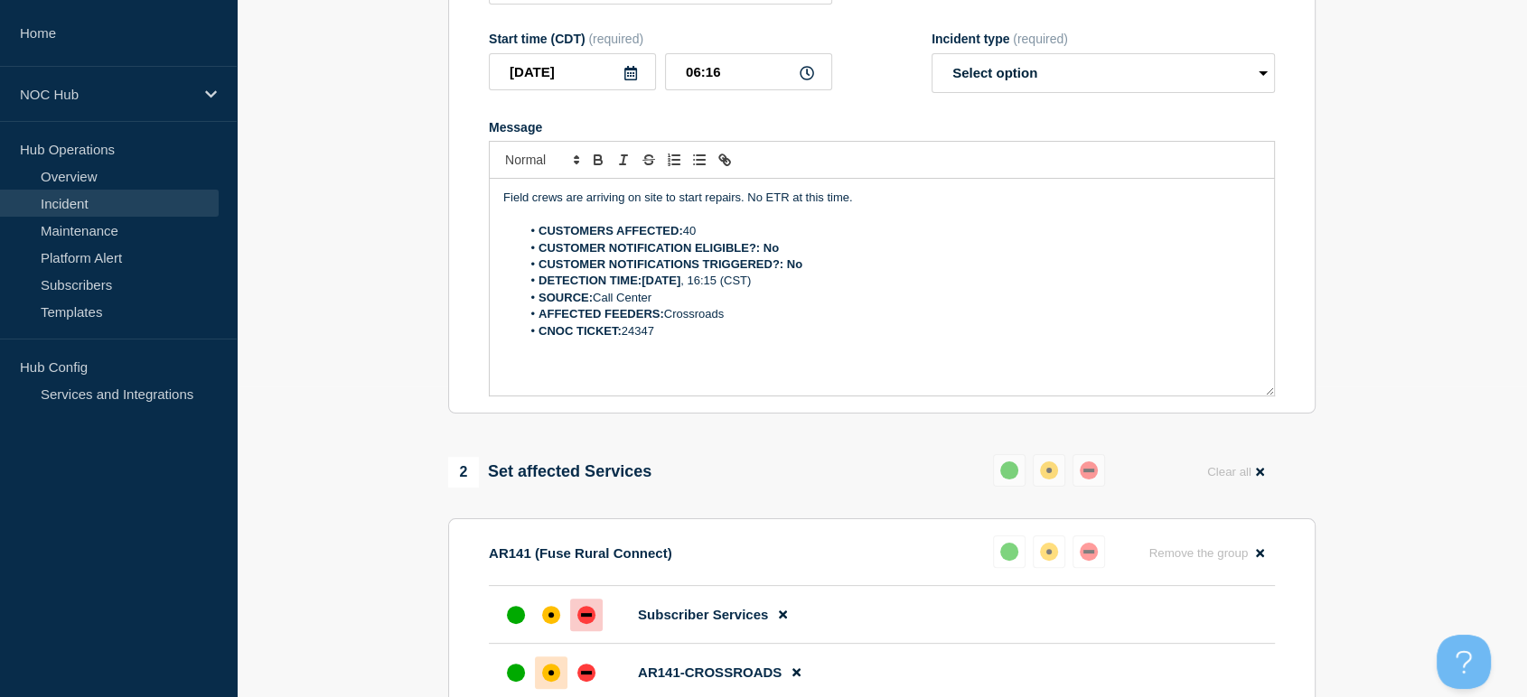
scroll to position [207, 0]
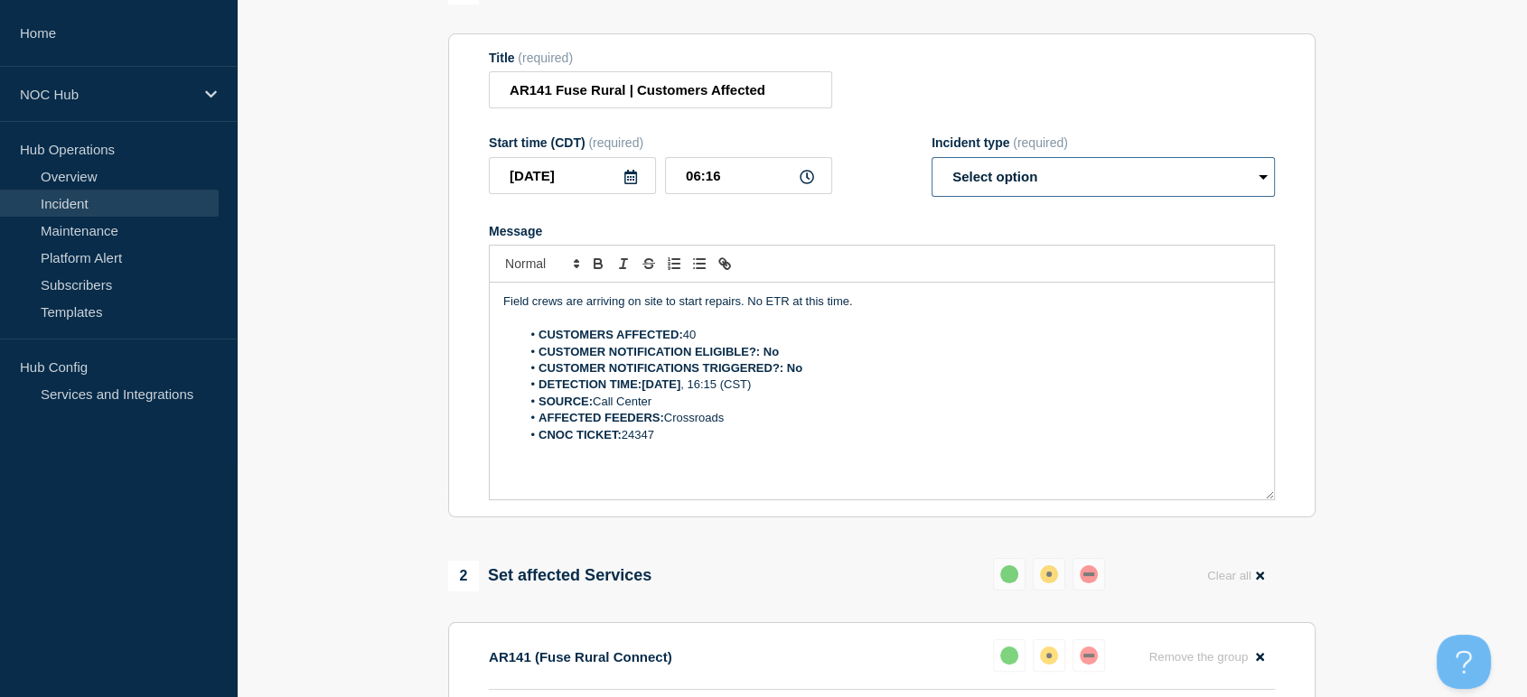
click at [1017, 184] on select "Select option Investigating Identified Monitoring Resolved" at bounding box center [1102, 177] width 343 height 40
select select "monitoring"
click at [931, 167] on select "Select option Investigating Identified Monitoring Resolved" at bounding box center [1102, 177] width 343 height 40
click at [975, 283] on div at bounding box center [882, 264] width 786 height 38
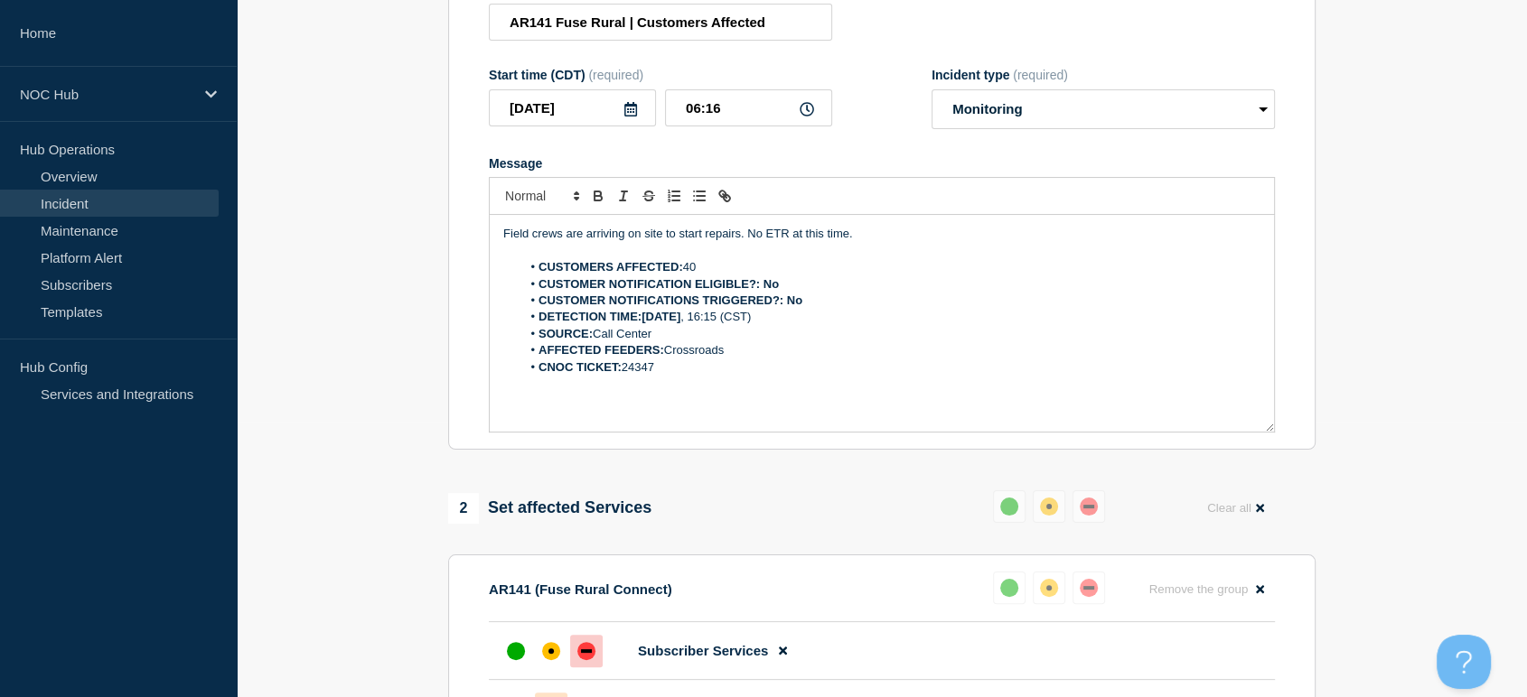
scroll to position [307, 0]
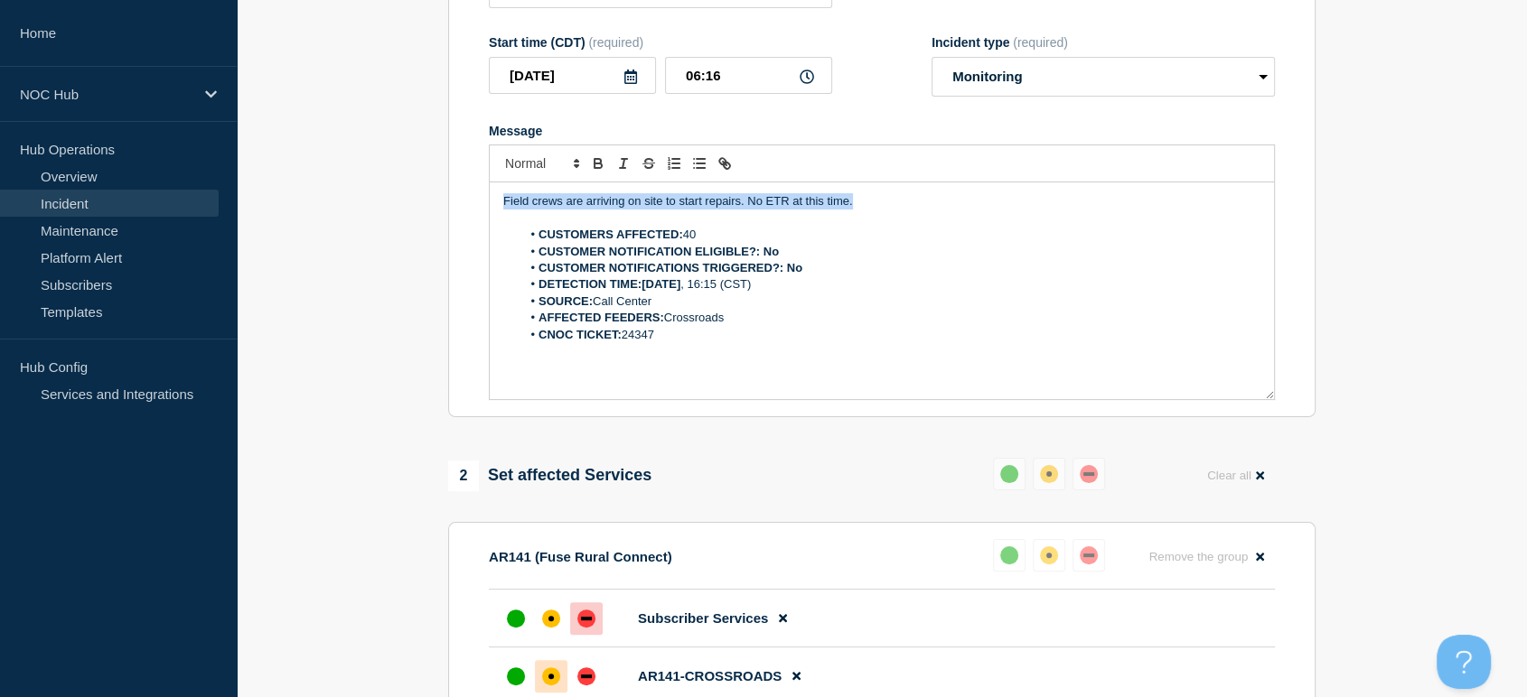
drag, startPoint x: 852, startPoint y: 215, endPoint x: 499, endPoint y: 215, distance: 353.2
click at [499, 215] on div "Field crews are arriving on site to start repairs. No ETR at this time. CUSTOME…" at bounding box center [882, 290] width 784 height 217
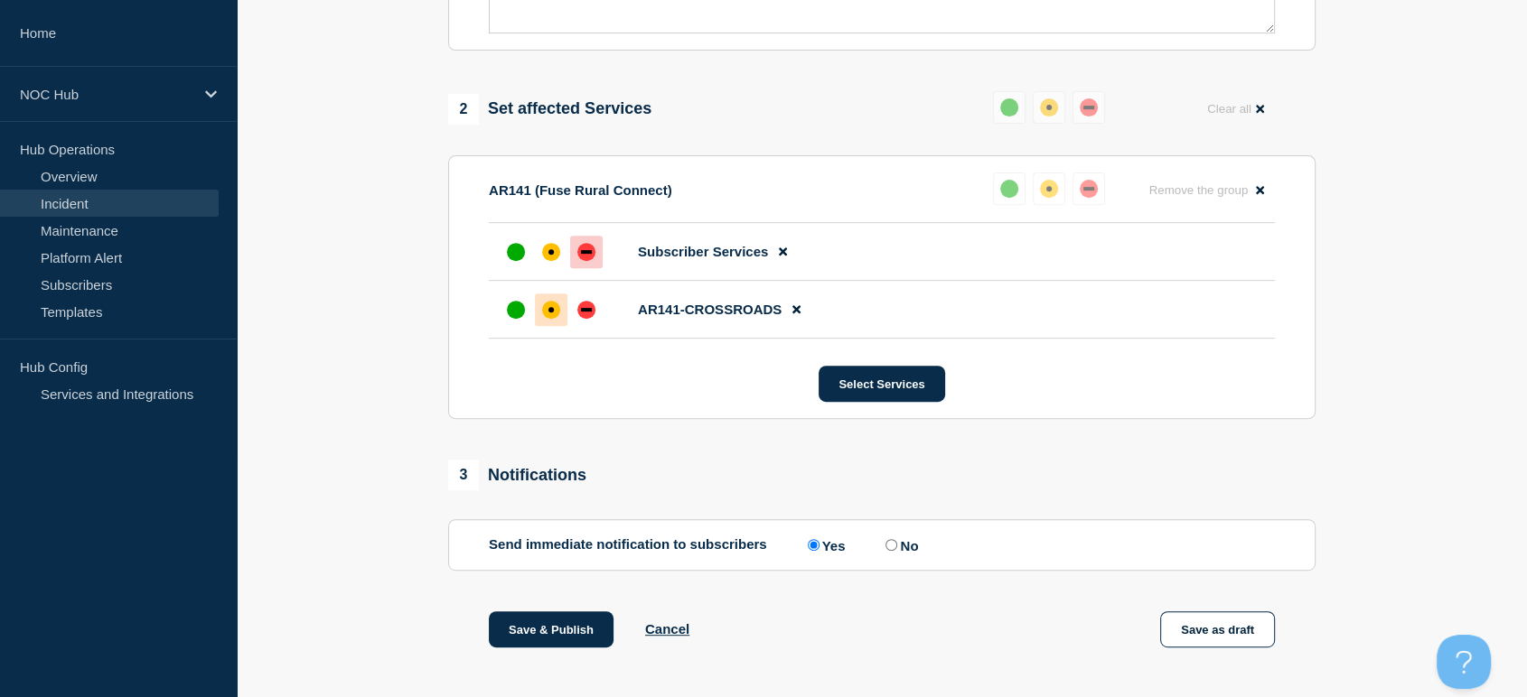
scroll to position [809, 0]
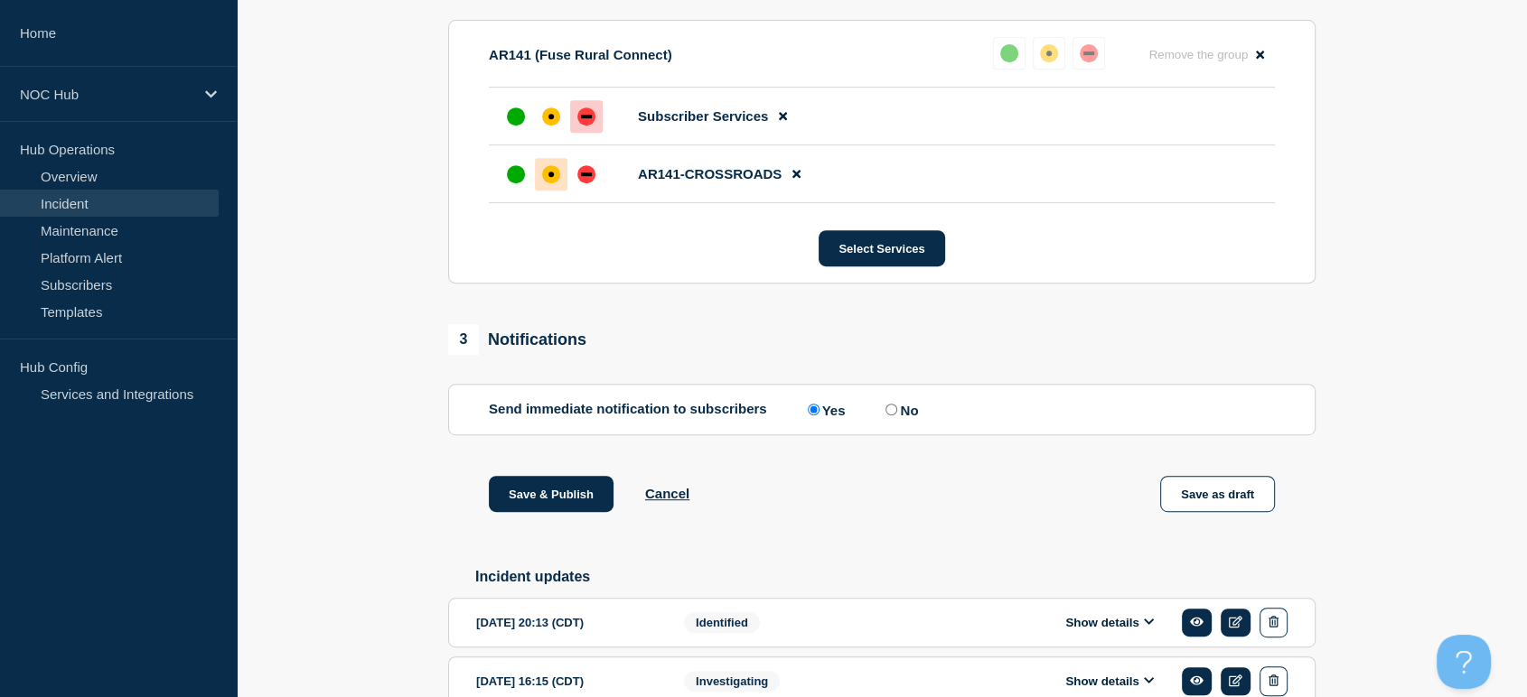
click at [897, 416] on input "No" at bounding box center [891, 410] width 12 height 12
radio input "true"
radio input "false"
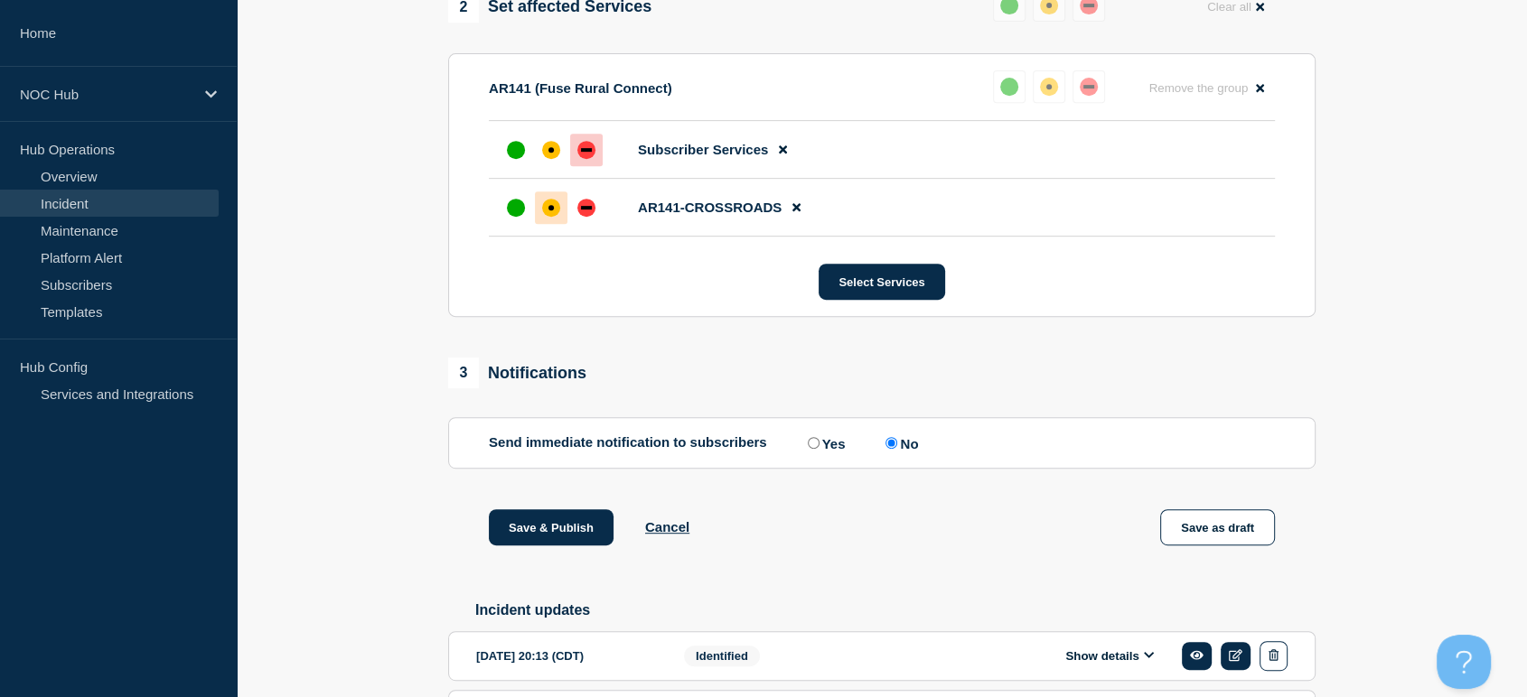
scroll to position [903, 0]
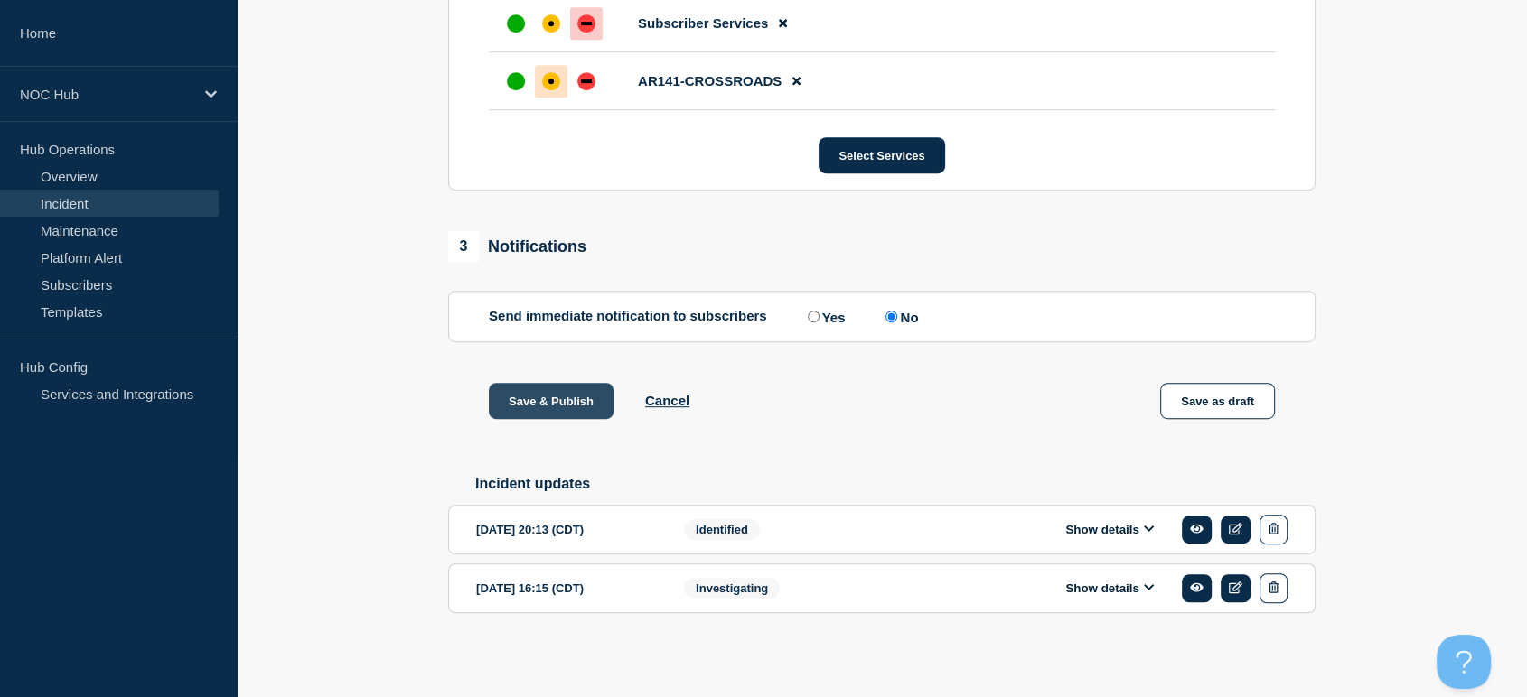
click at [532, 413] on button "Save & Publish" at bounding box center [551, 401] width 125 height 36
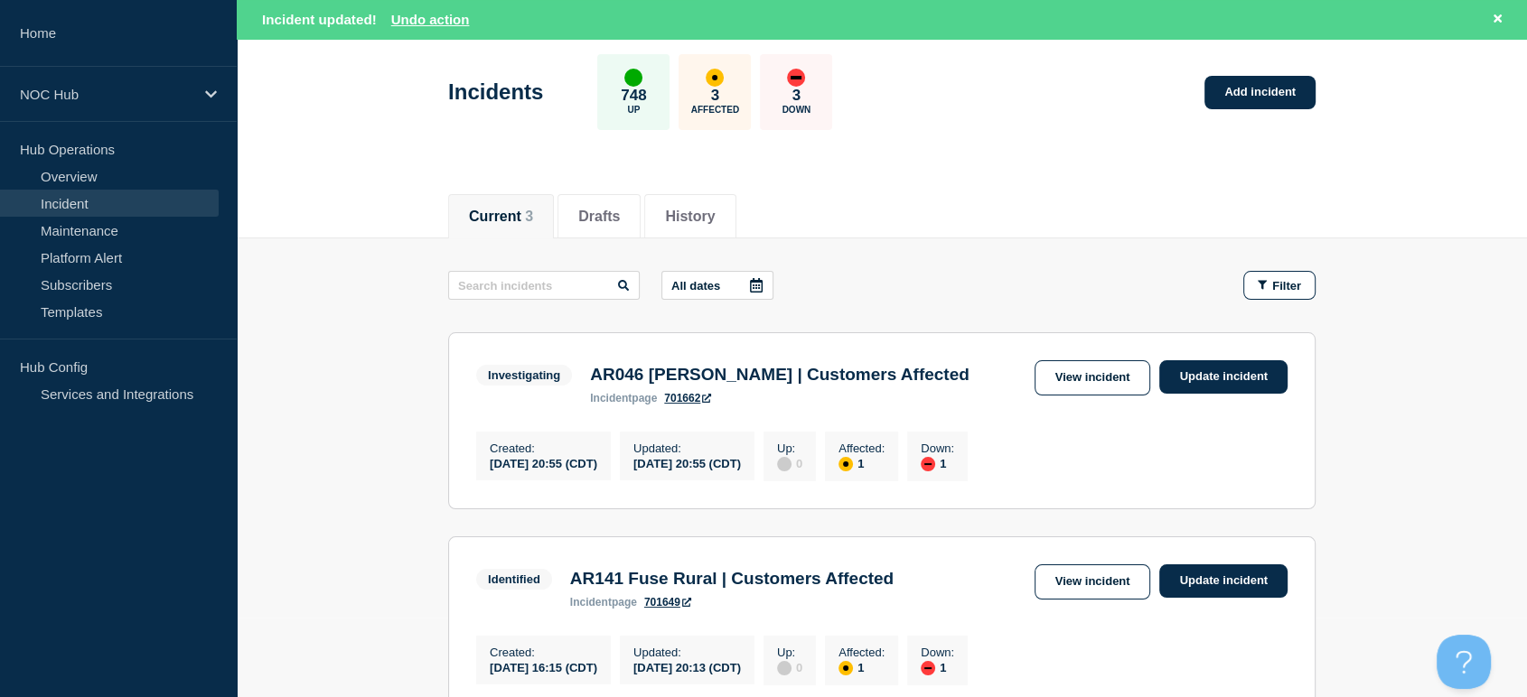
scroll to position [301, 0]
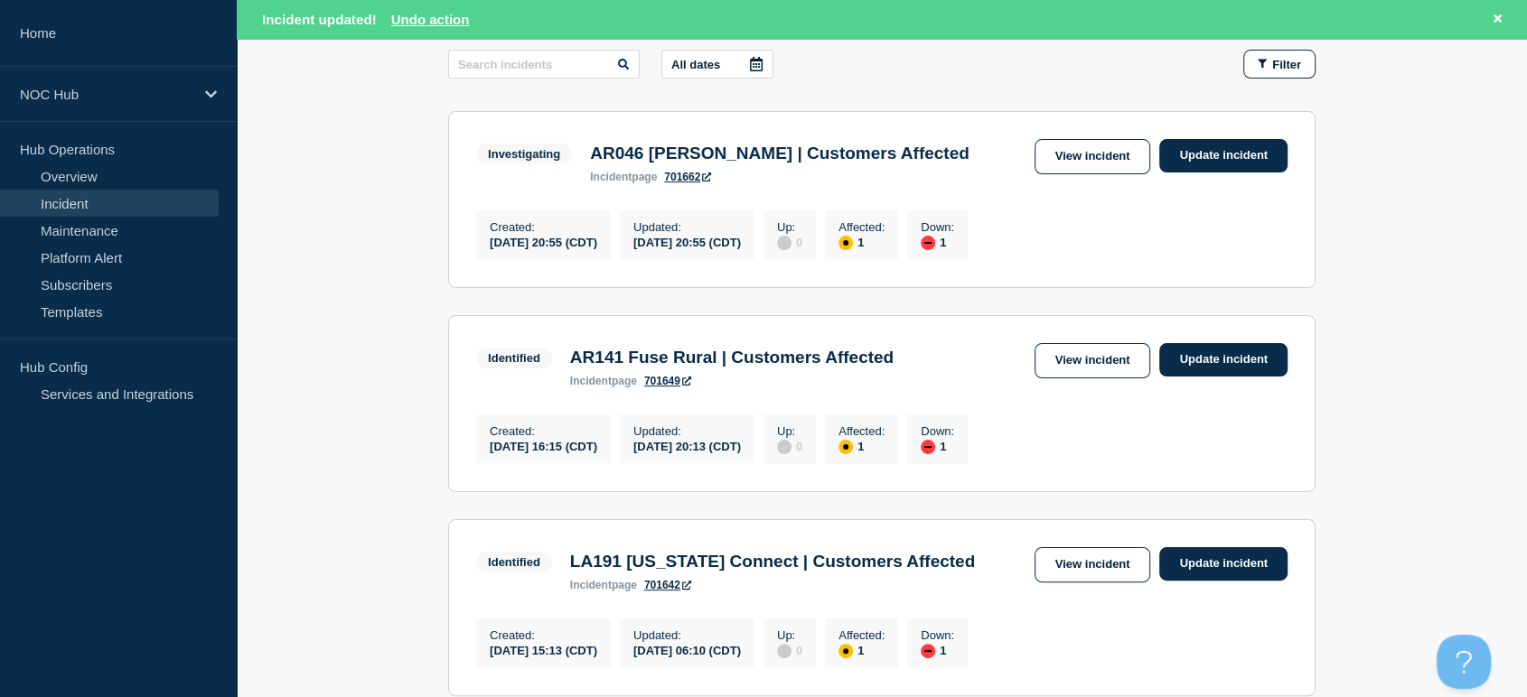
click at [1085, 173] on div "Investigating AR046 Petit Jean | Customers Affected incident page 701662 View i…" at bounding box center [881, 161] width 811 height 44
click at [1082, 167] on link "View incident" at bounding box center [1092, 156] width 117 height 35
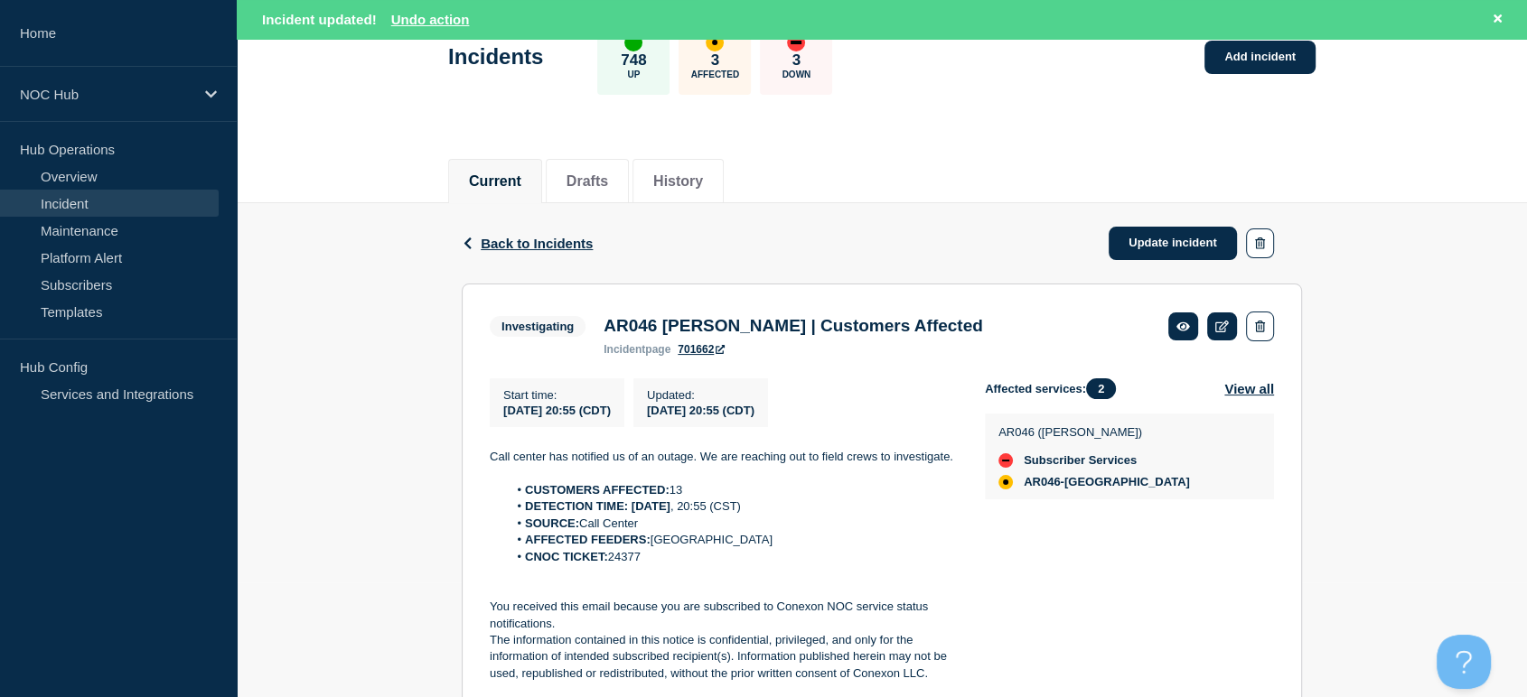
scroll to position [188, 0]
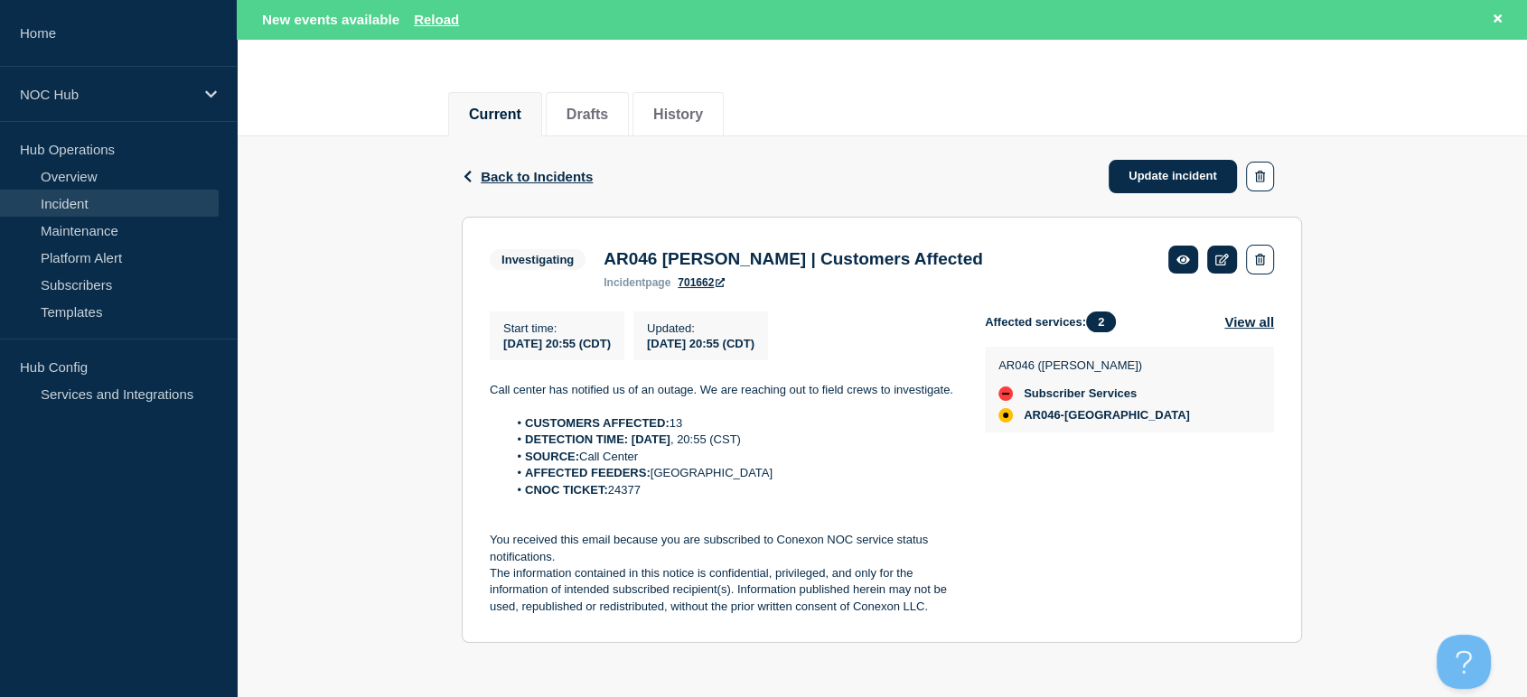
drag, startPoint x: 570, startPoint y: 400, endPoint x: 715, endPoint y: 483, distance: 166.7
click at [715, 483] on section "Investigating AR046 Petit Jean | Customers Affected incident page 701662 Start …" at bounding box center [882, 430] width 840 height 426
copy div "Call center has notified us of an outage. We are reaching out to field crews to…"
click at [1153, 173] on link "Update incident" at bounding box center [1172, 176] width 128 height 33
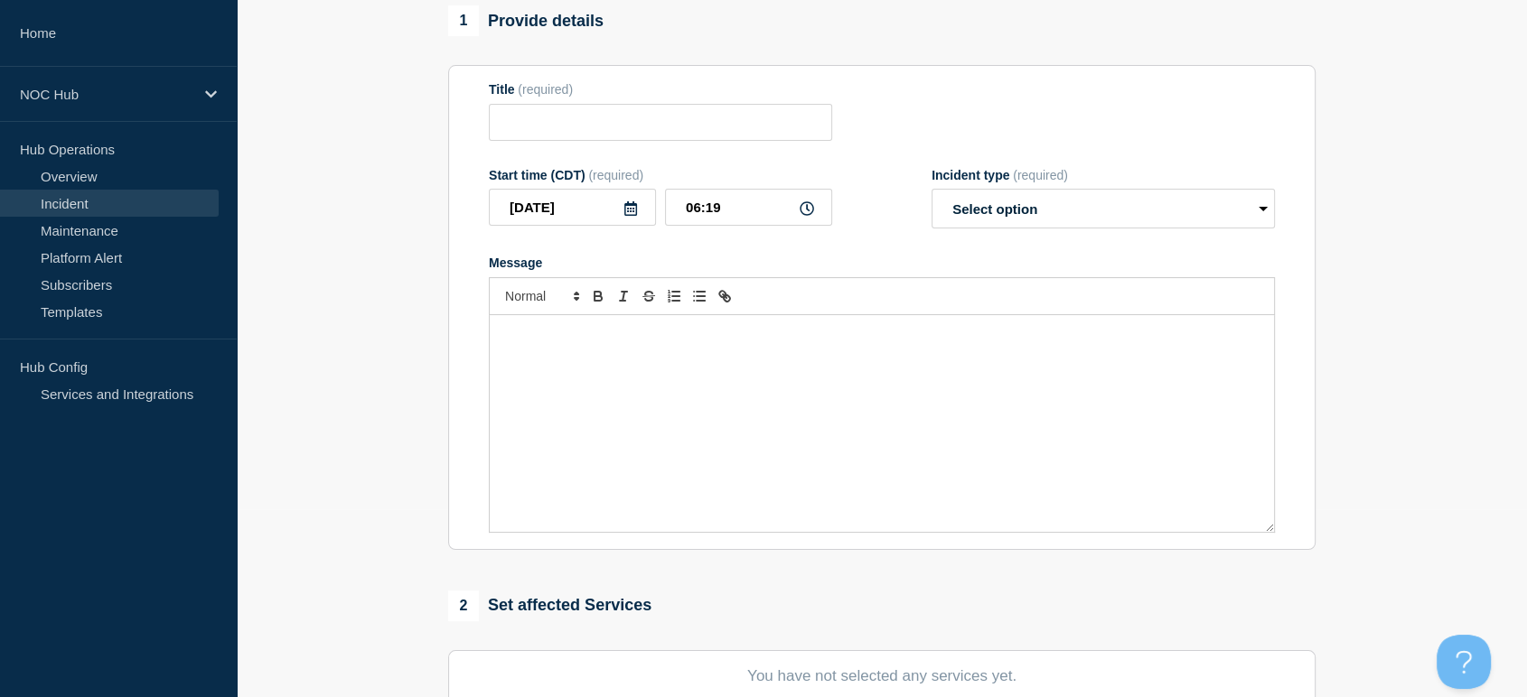
type input "AR046 Petit Jean | Customers Affected"
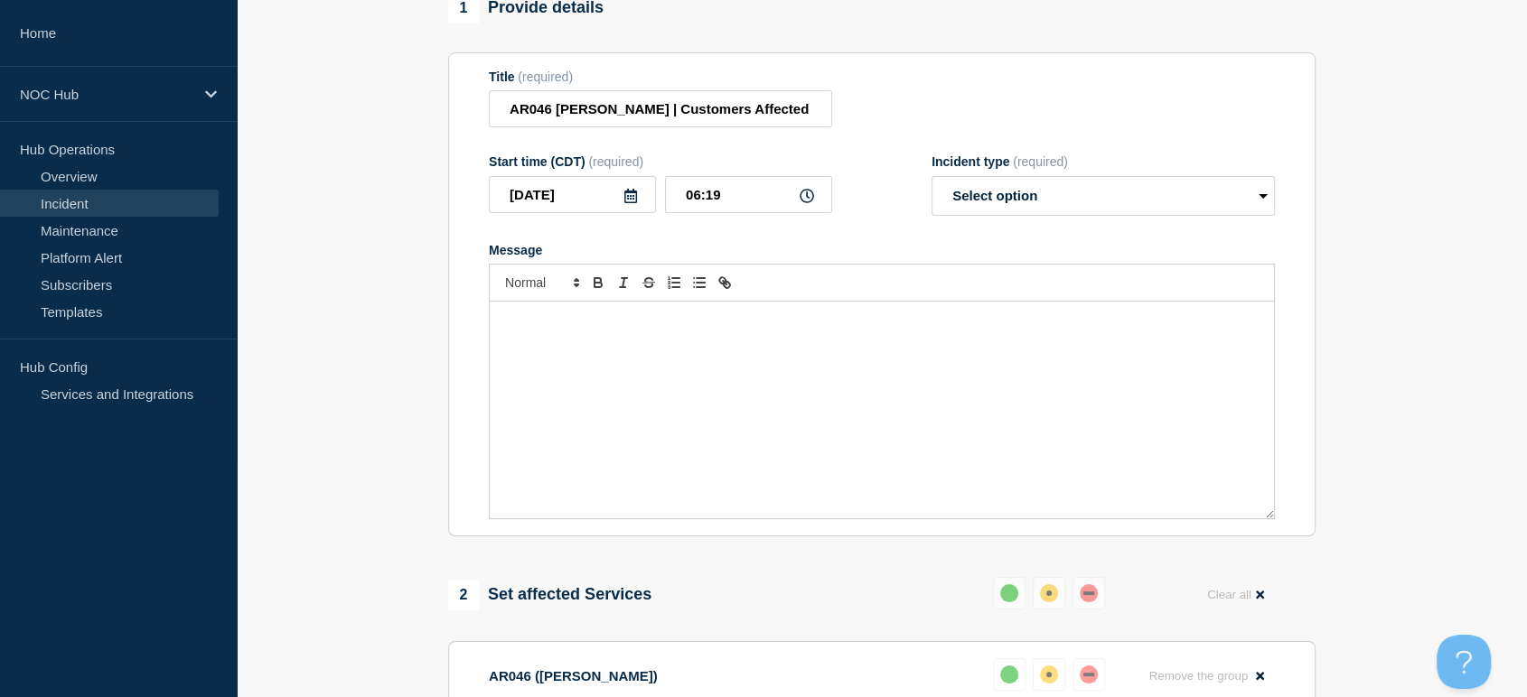
click at [744, 377] on div "Message" at bounding box center [882, 410] width 784 height 217
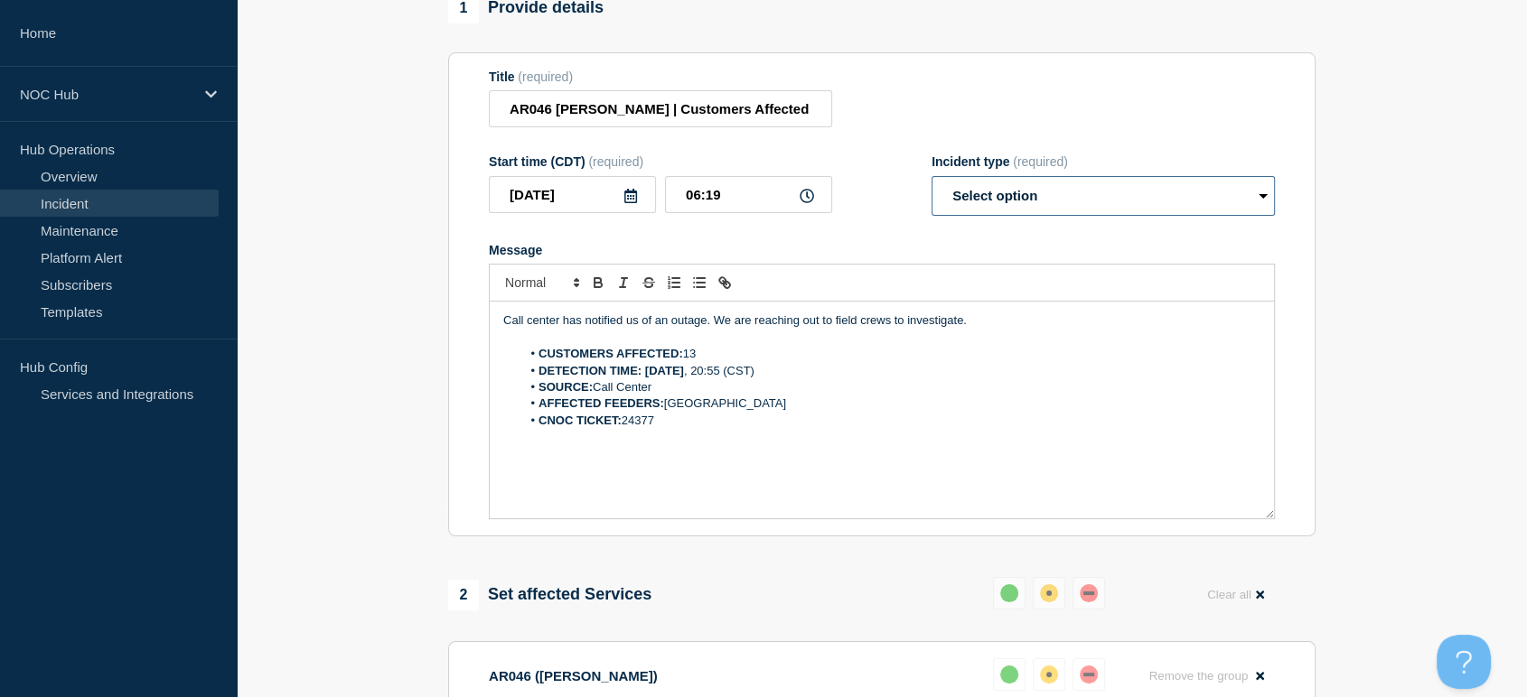
click at [1001, 216] on select "Select option Investigating Identified Monitoring Resolved" at bounding box center [1102, 196] width 343 height 40
select select "investigating"
click at [931, 185] on select "Select option Investigating Identified Monitoring Resolved" at bounding box center [1102, 196] width 343 height 40
drag, startPoint x: 985, startPoint y: 333, endPoint x: 459, endPoint y: 337, distance: 525.8
click at [459, 337] on section "Title (required) AR046 Petit Jean | Customers Affected Start time (CDT) (requir…" at bounding box center [881, 294] width 867 height 485
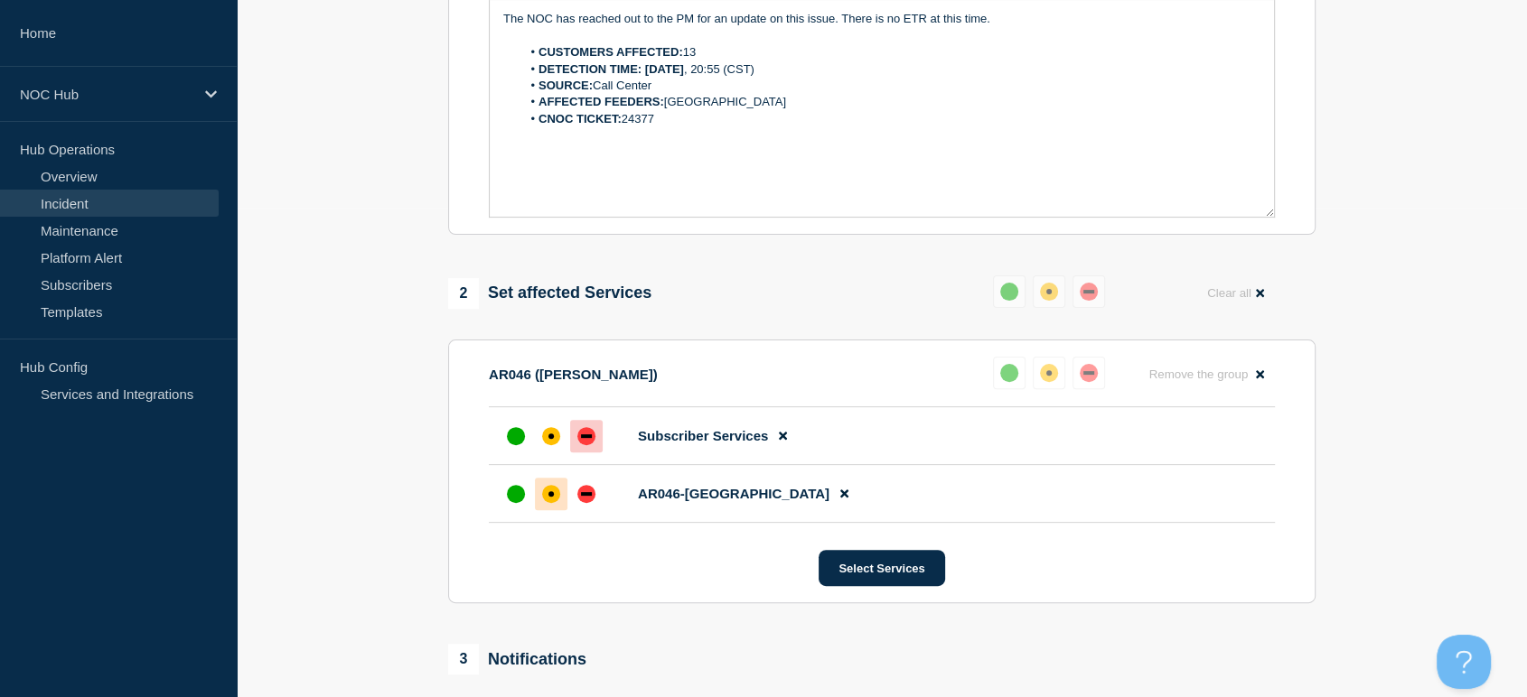
scroll to position [790, 0]
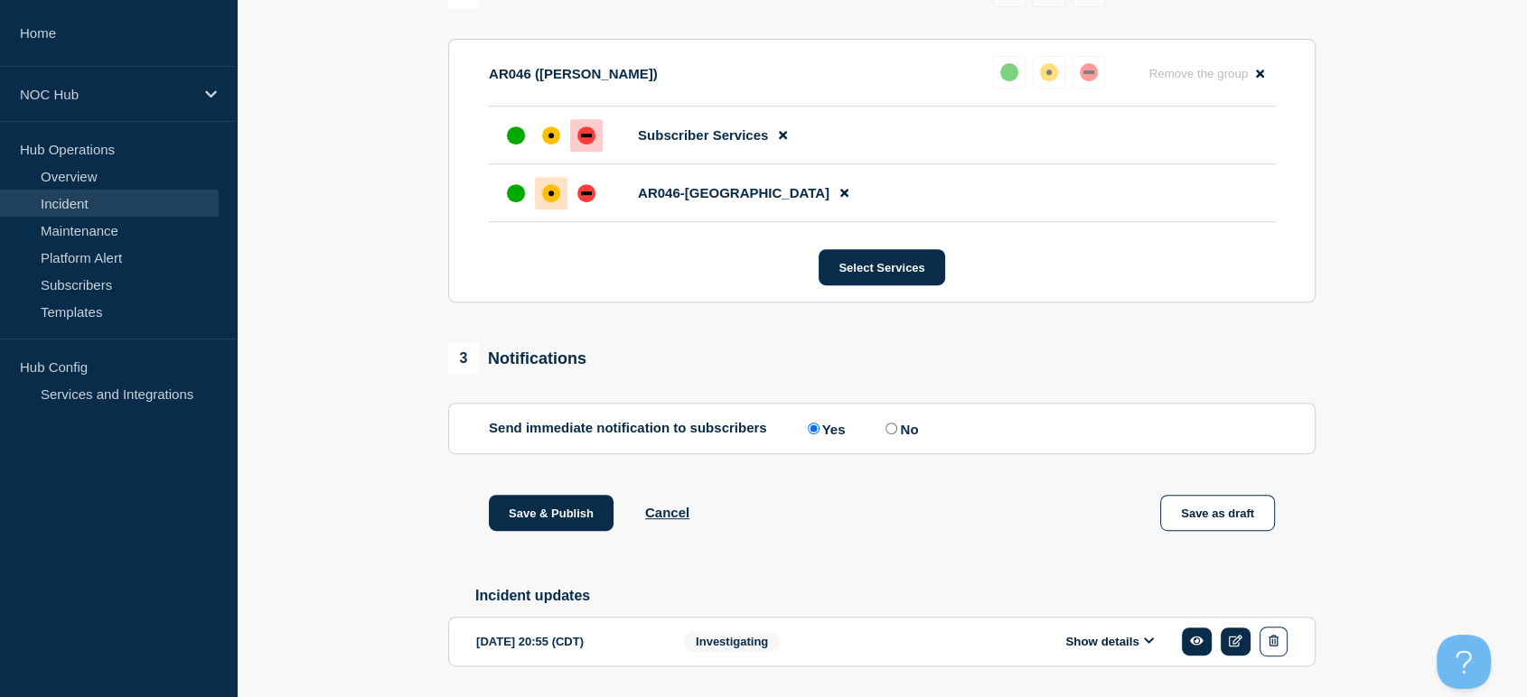
click at [893, 435] on input "No" at bounding box center [891, 429] width 12 height 12
radio input "true"
radio input "false"
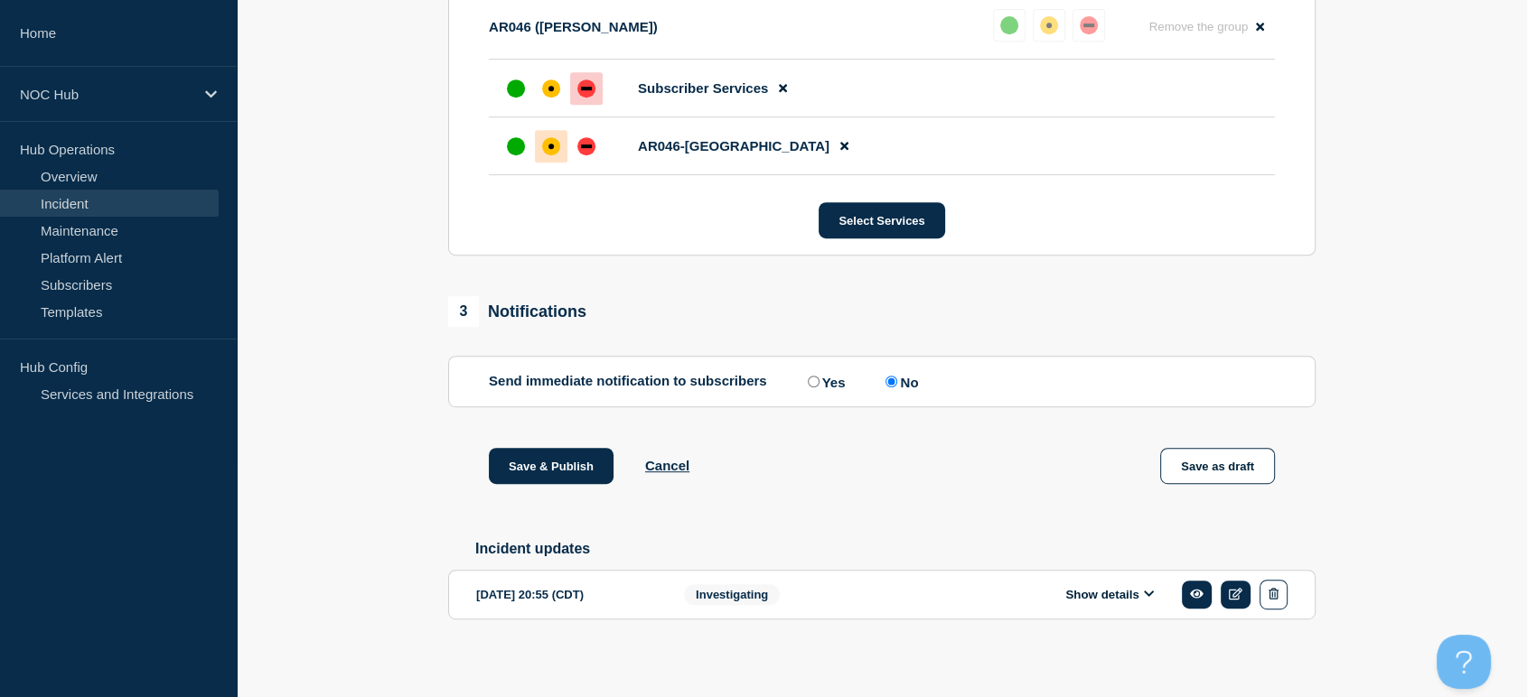
scroll to position [857, 0]
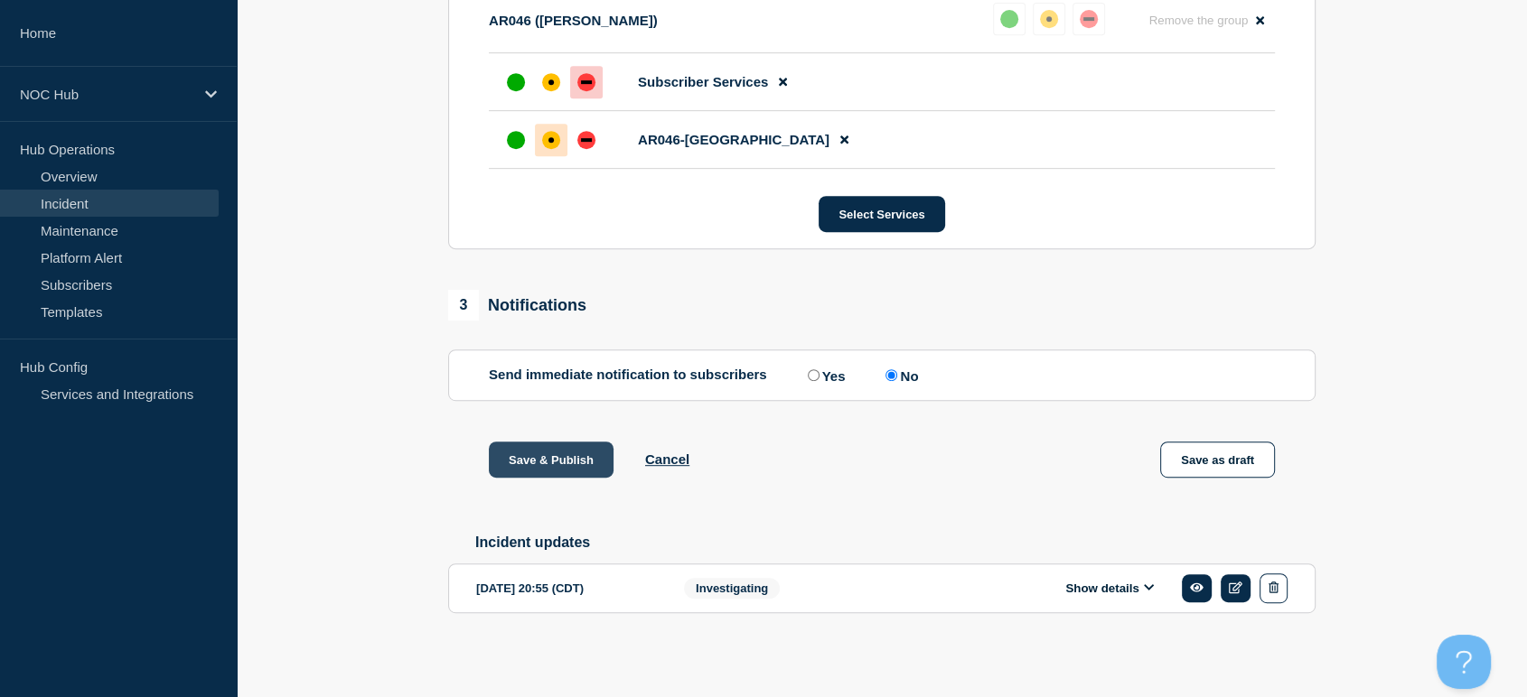
click at [549, 455] on button "Save & Publish" at bounding box center [551, 460] width 125 height 36
